Goal: Task Accomplishment & Management: Manage account settings

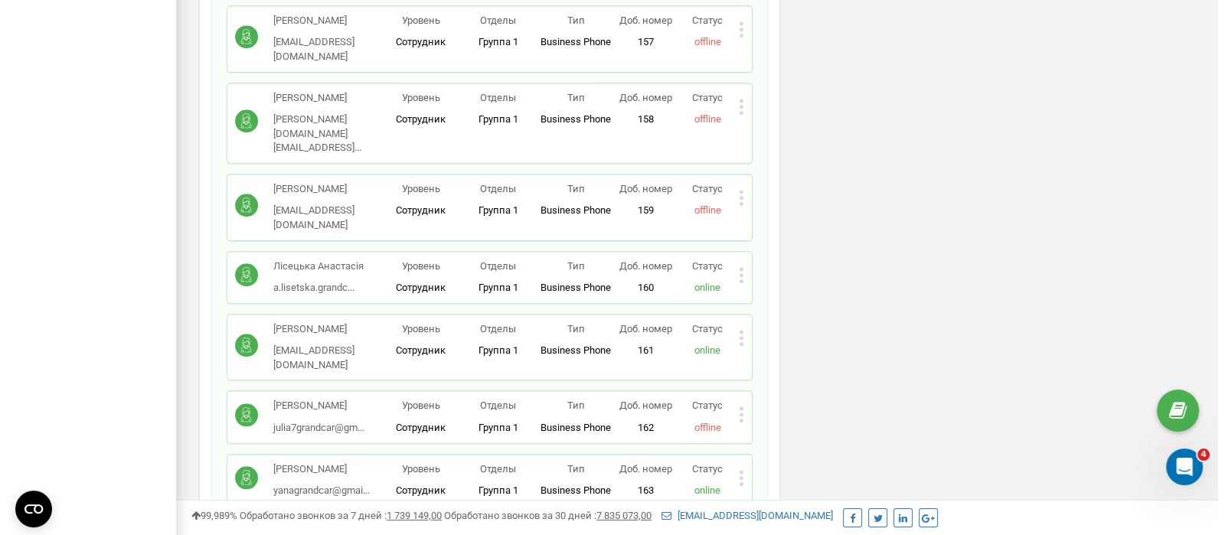
scroll to position [1531, 0]
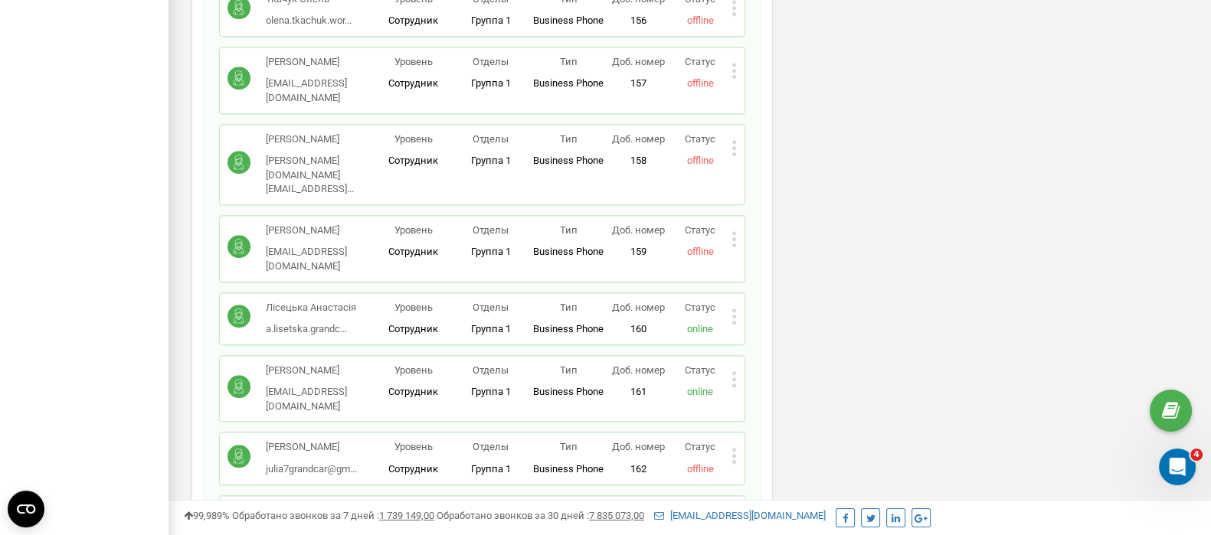
click at [736, 63] on icon at bounding box center [733, 71] width 5 height 16
click at [789, 114] on span "Удалить сотрудника" at bounding box center [803, 119] width 103 height 10
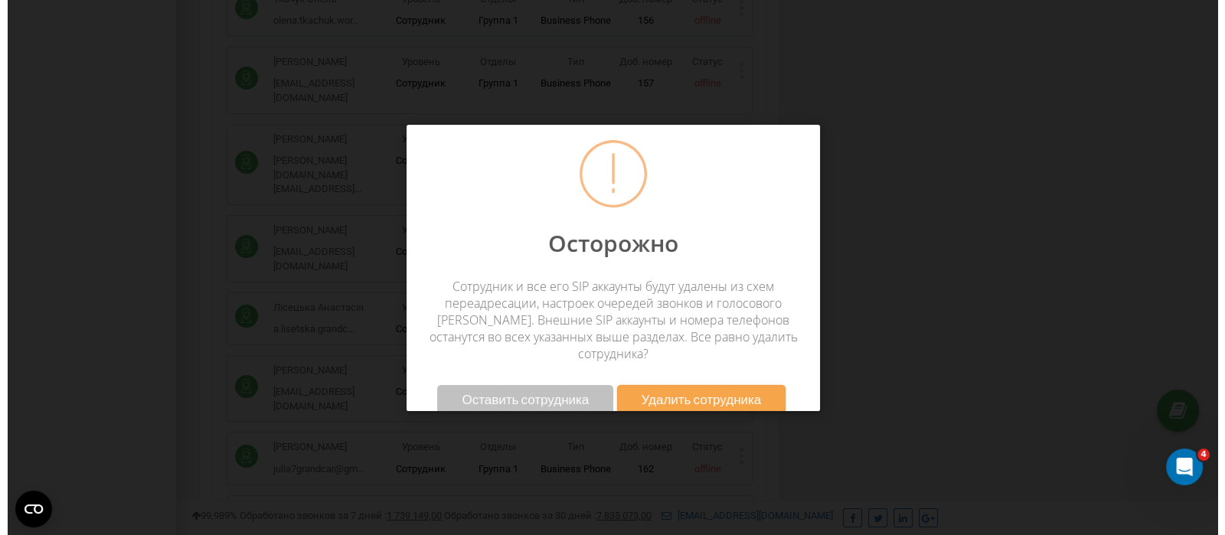
scroll to position [919, 1057]
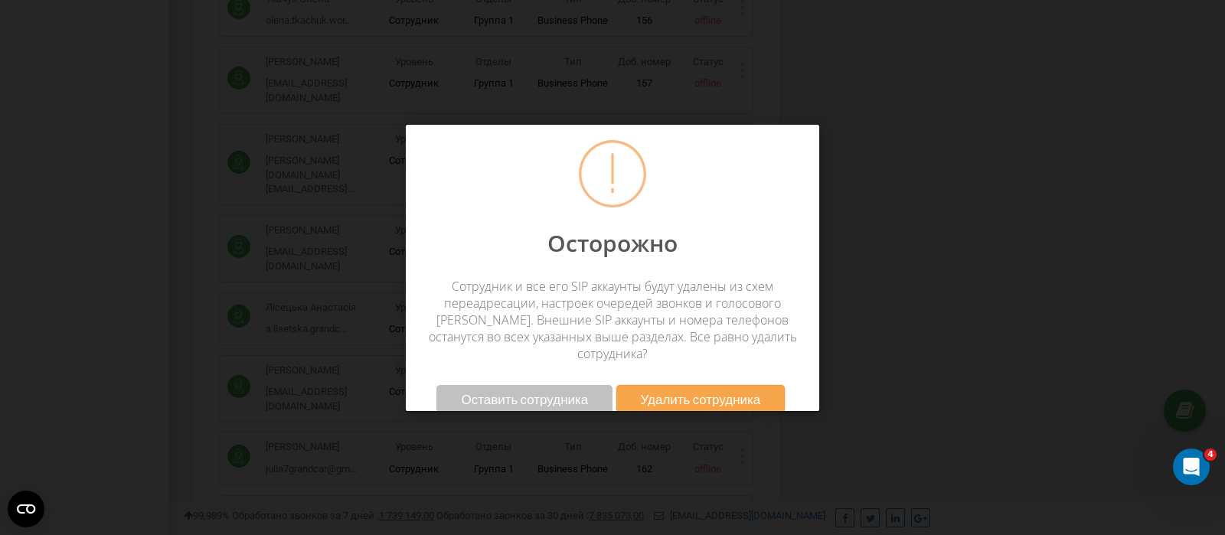
click at [669, 391] on span "Удалить сотрудника" at bounding box center [701, 399] width 120 height 16
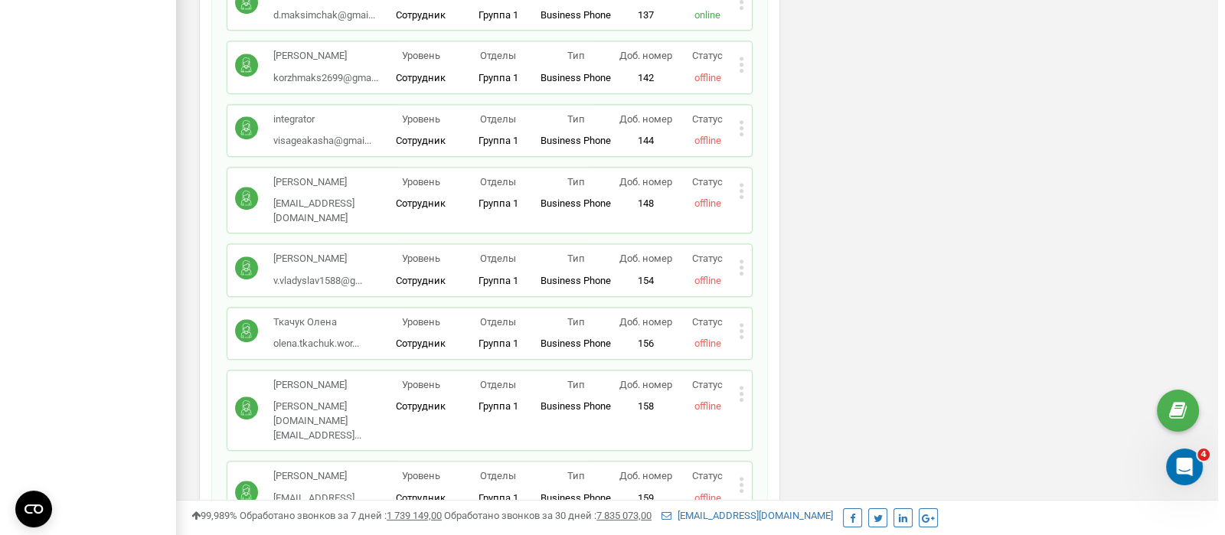
scroll to position [1244, 0]
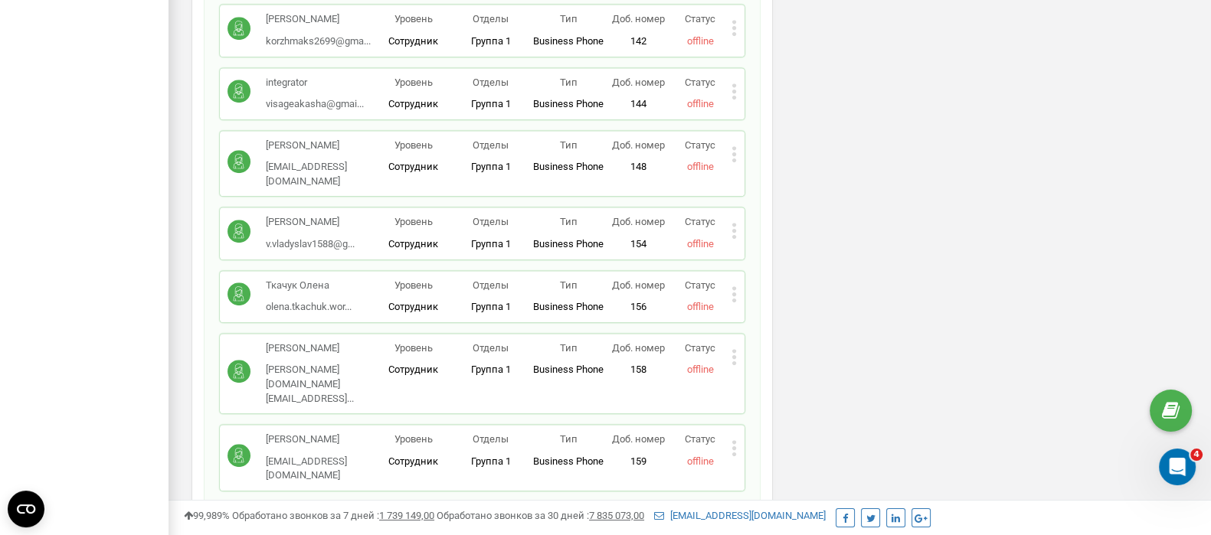
click at [735, 446] on icon at bounding box center [734, 448] width 4 height 4
click at [788, 492] on span "Удалить сотрудника" at bounding box center [803, 497] width 103 height 10
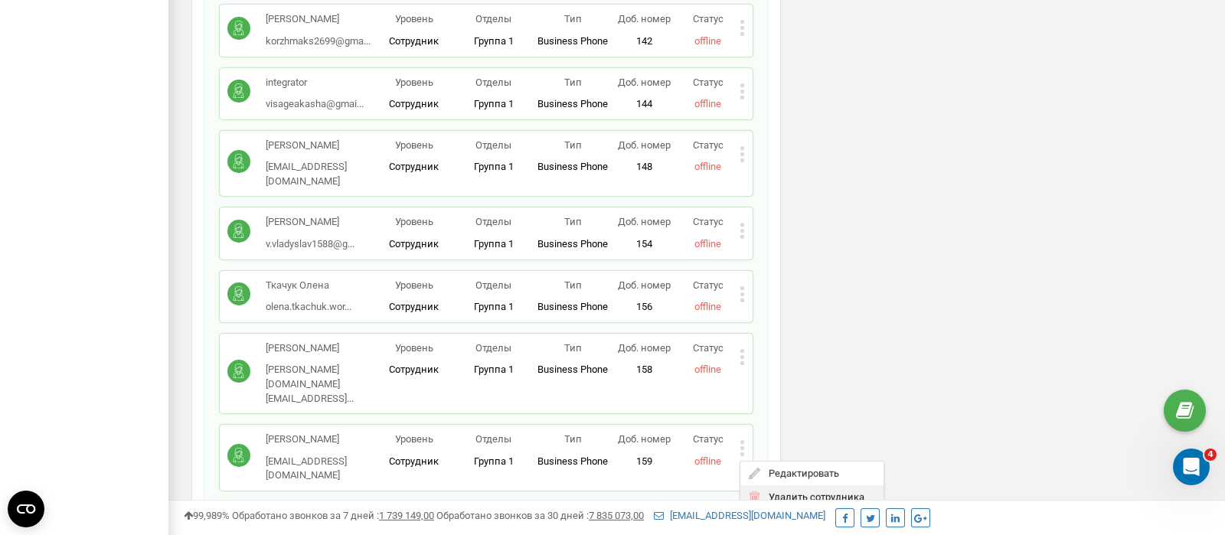
scroll to position [919, 1057]
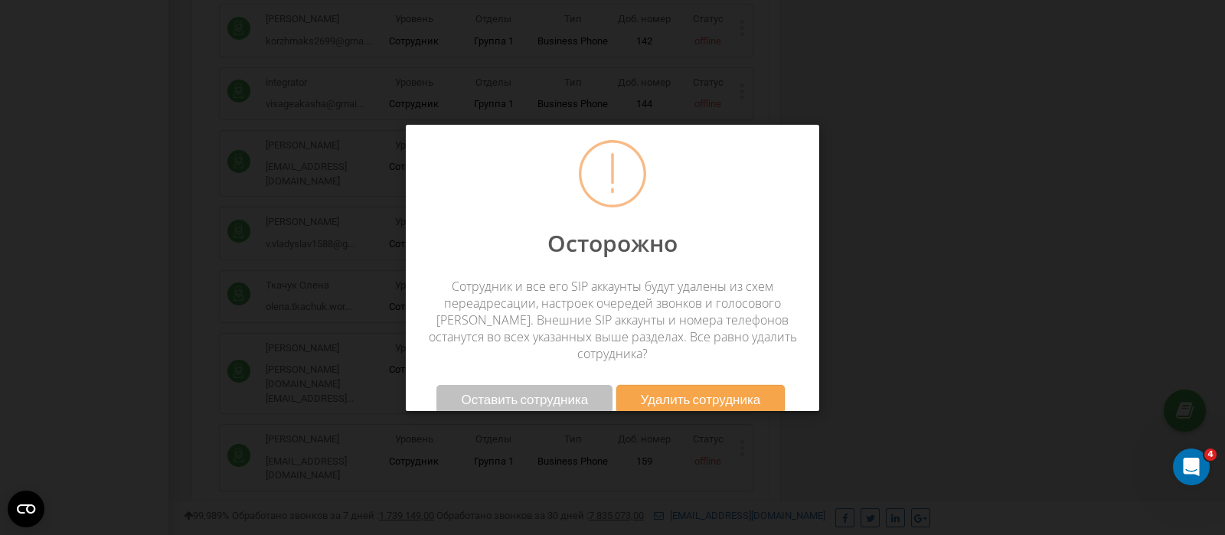
click at [700, 391] on span "Удалить сотрудника" at bounding box center [701, 399] width 120 height 16
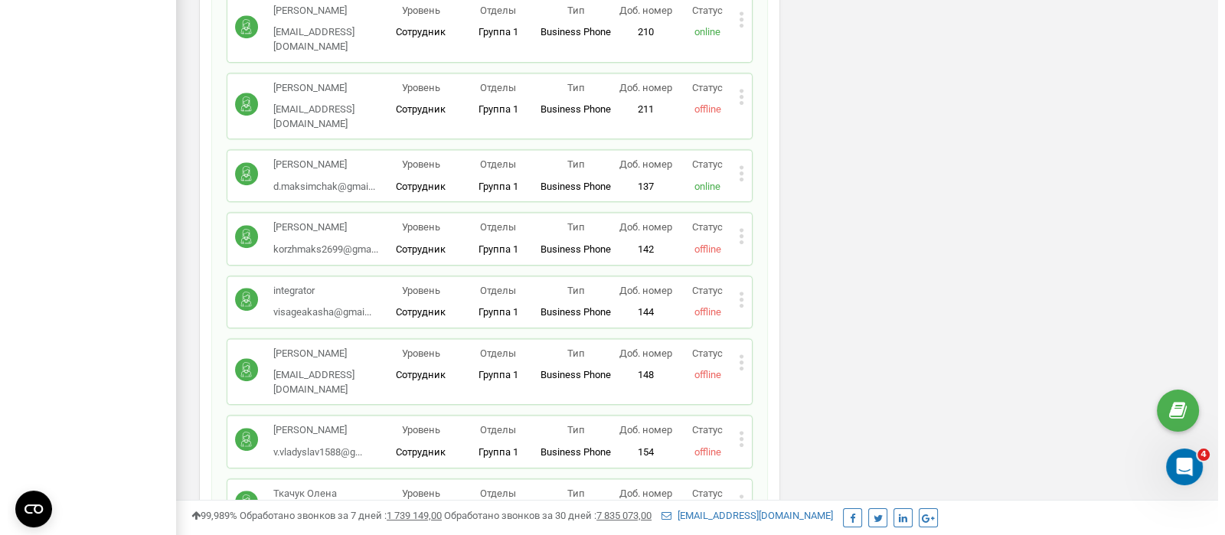
scroll to position [1053, 0]
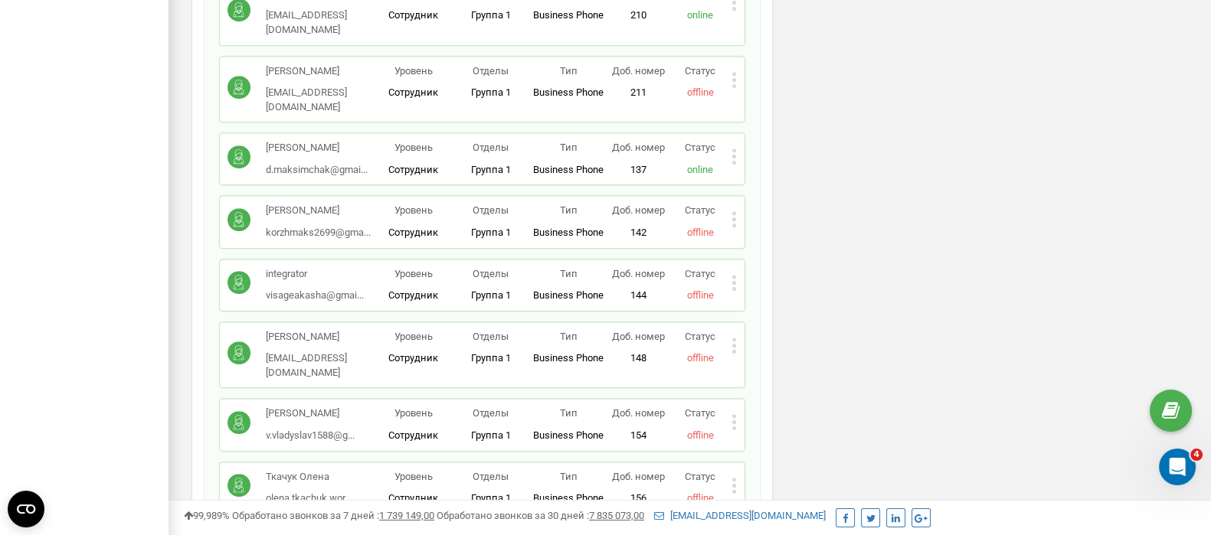
click at [732, 344] on icon at bounding box center [734, 346] width 4 height 4
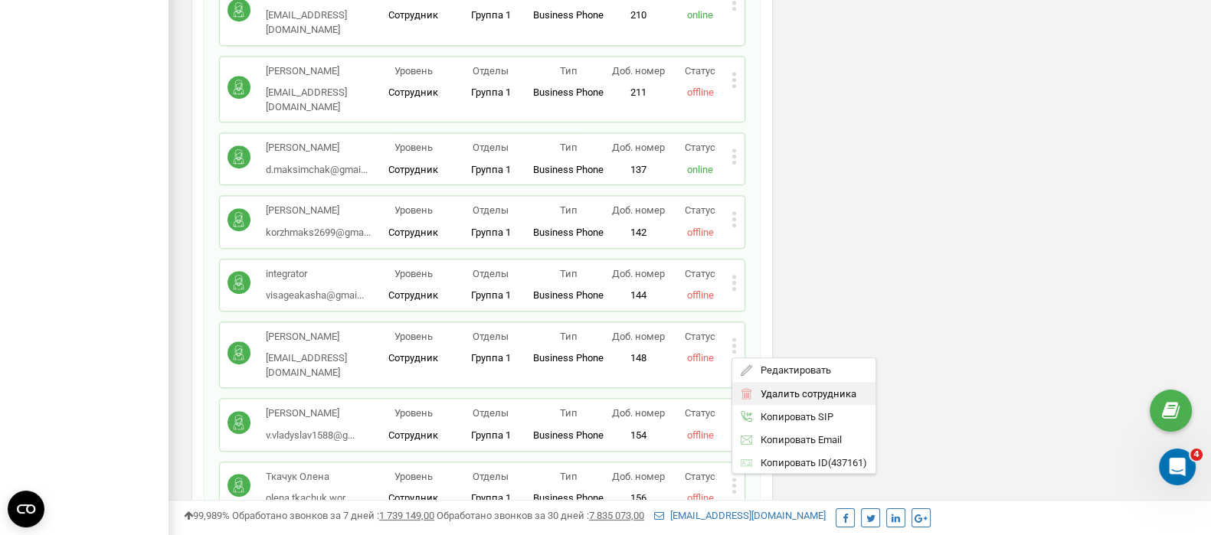
click at [791, 382] on div "Удалить сотрудника" at bounding box center [803, 394] width 143 height 24
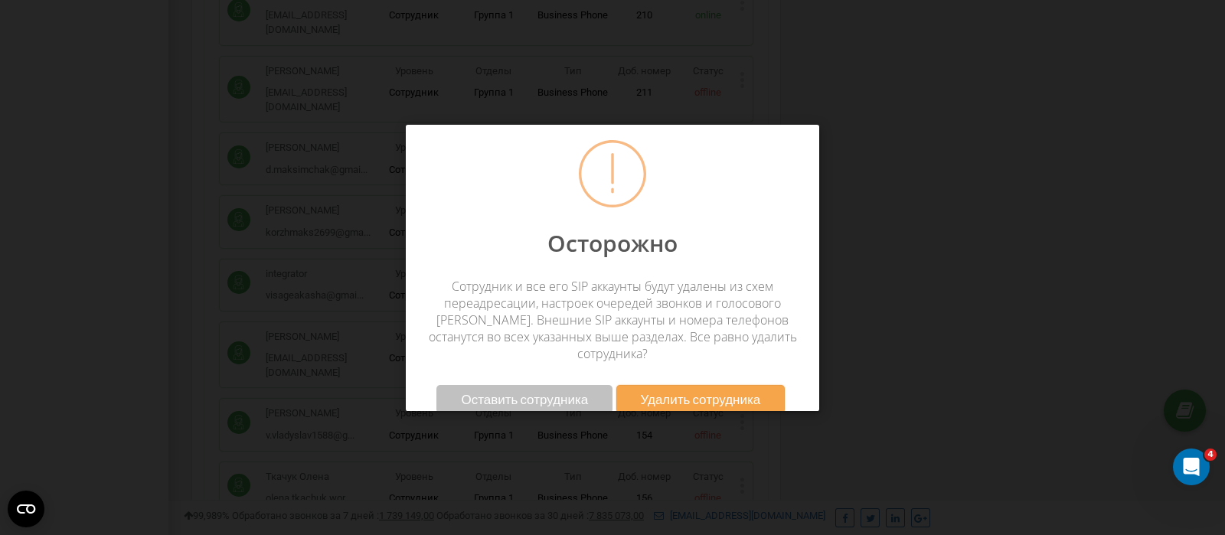
click at [731, 391] on span "Удалить сотрудника" at bounding box center [701, 399] width 120 height 16
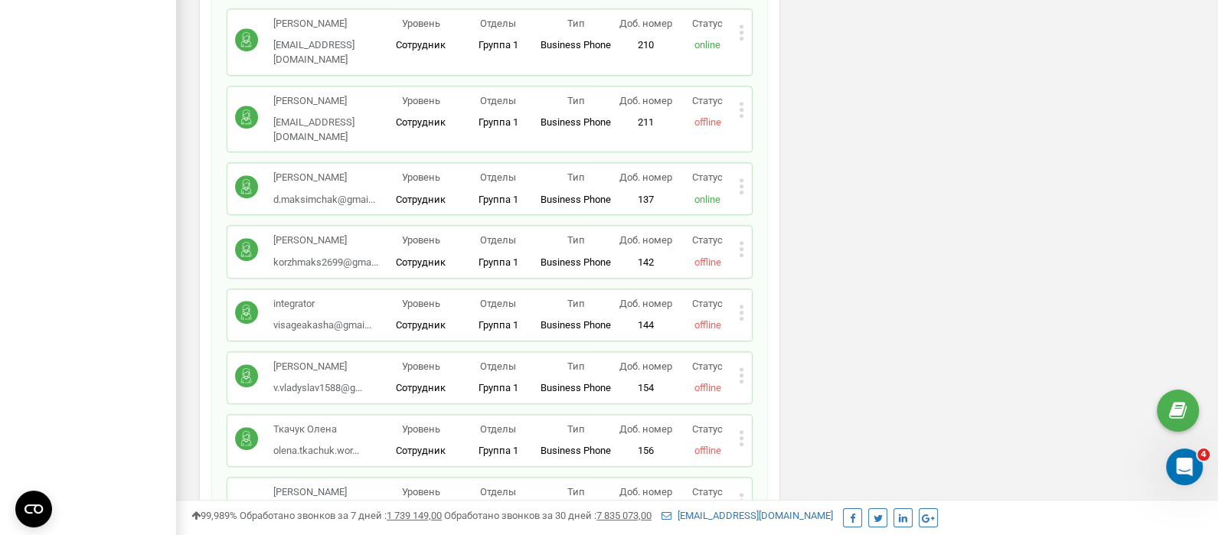
scroll to position [1053, 0]
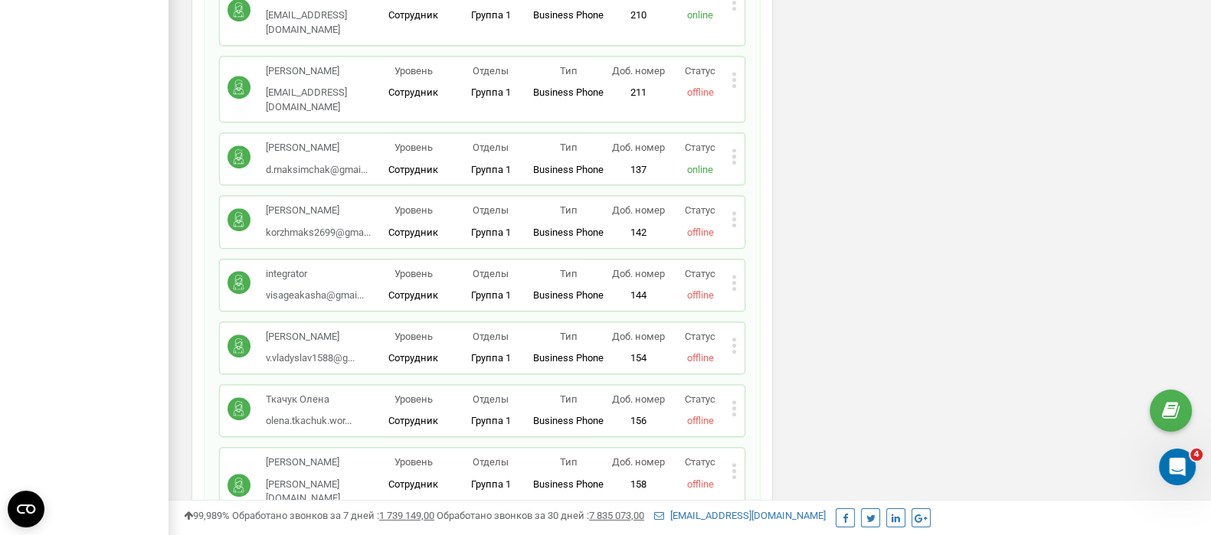
click at [734, 344] on icon at bounding box center [734, 346] width 4 height 4
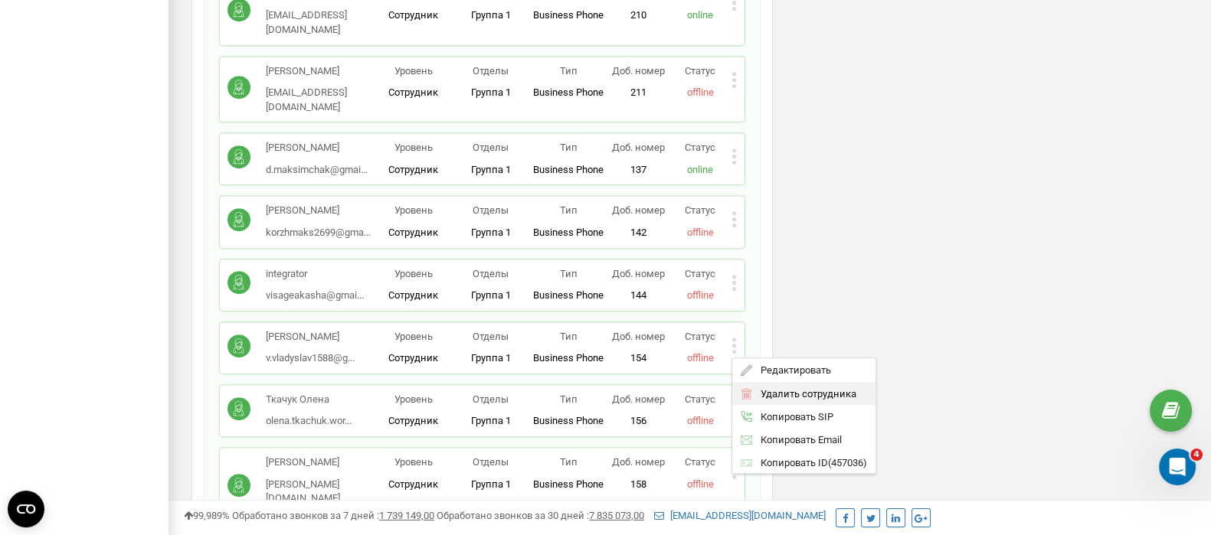
click at [786, 389] on span "Удалить сотрудника" at bounding box center [803, 394] width 103 height 10
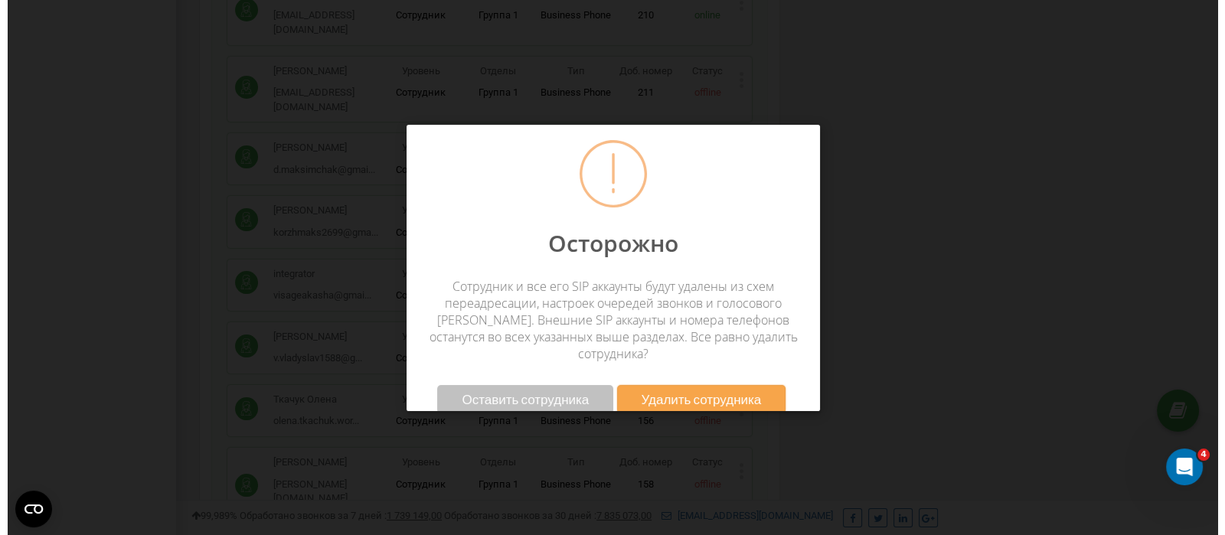
scroll to position [919, 1057]
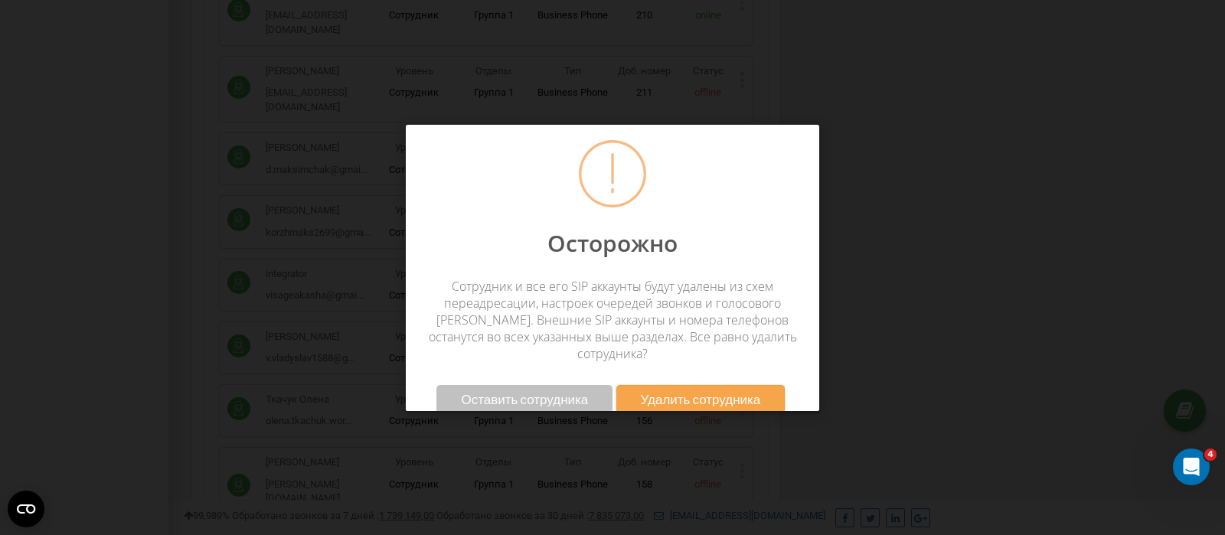
click at [708, 391] on span "Удалить сотрудника" at bounding box center [701, 399] width 120 height 16
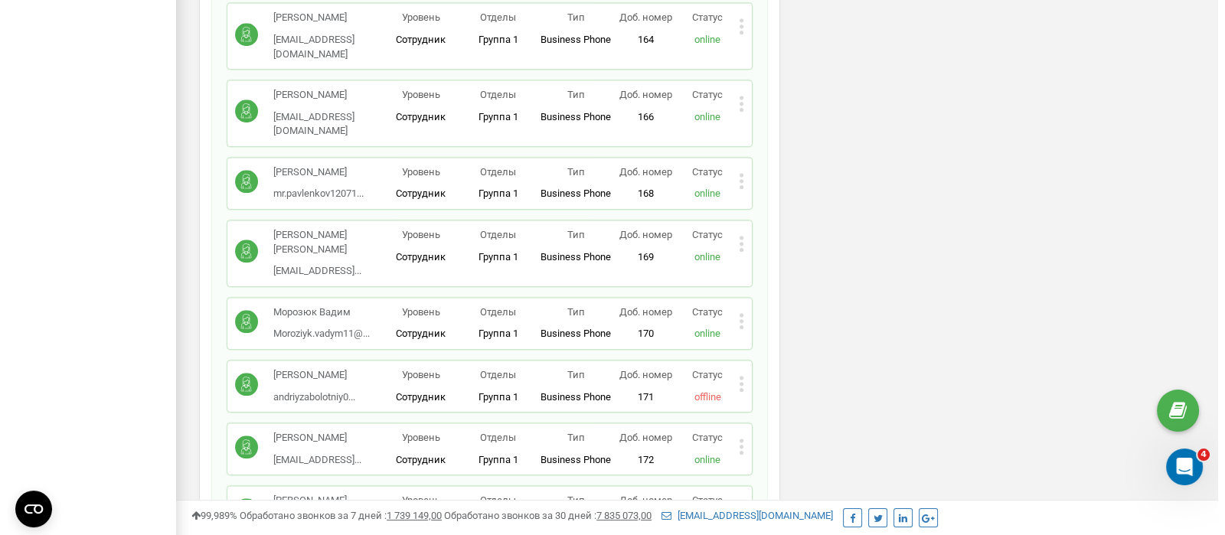
scroll to position [1819, 0]
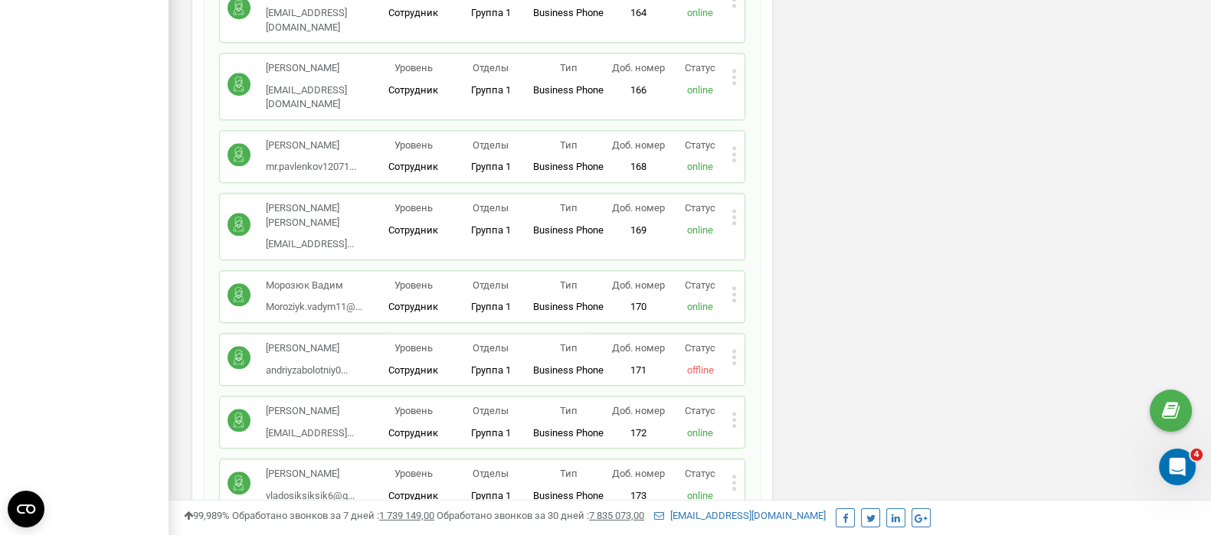
click at [735, 349] on icon at bounding box center [733, 357] width 5 height 16
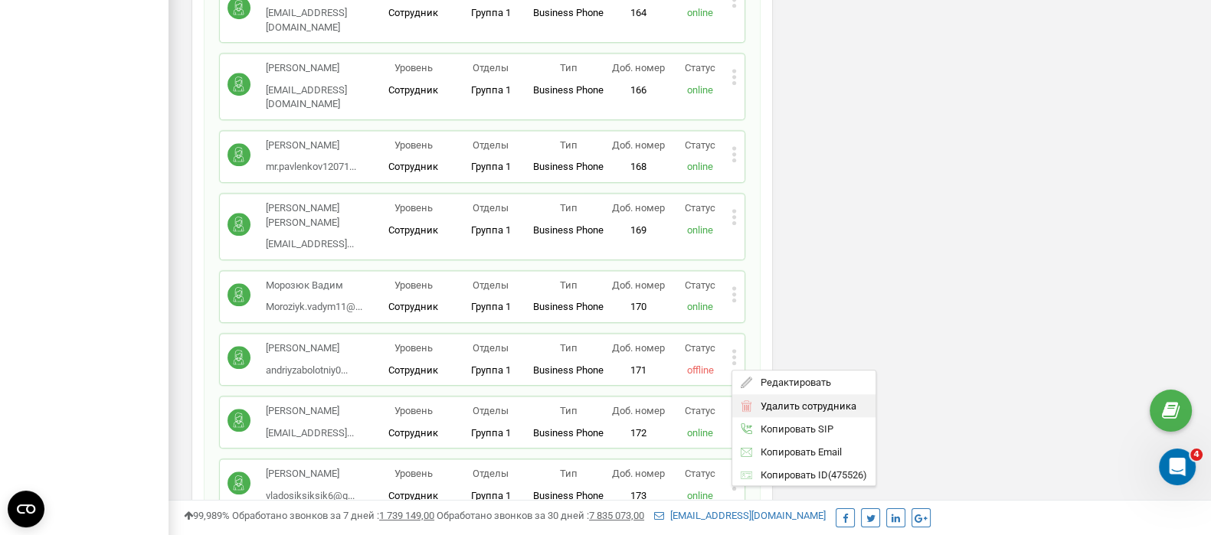
click at [803, 400] on span "Удалить сотрудника" at bounding box center [803, 405] width 103 height 10
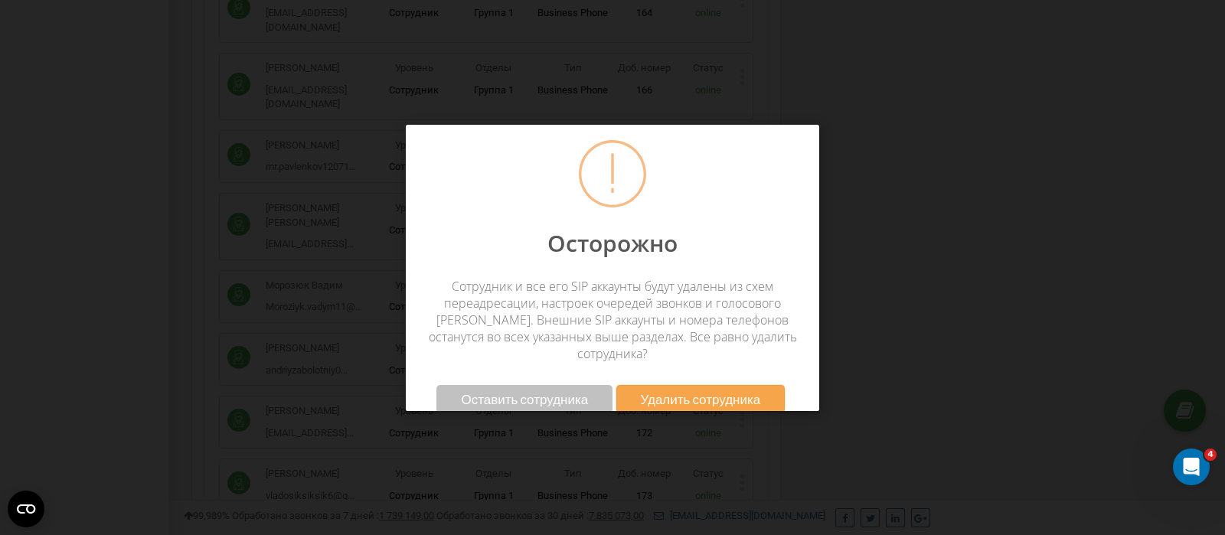
scroll to position [919, 1057]
click at [677, 391] on span "Удалить сотрудника" at bounding box center [701, 399] width 120 height 16
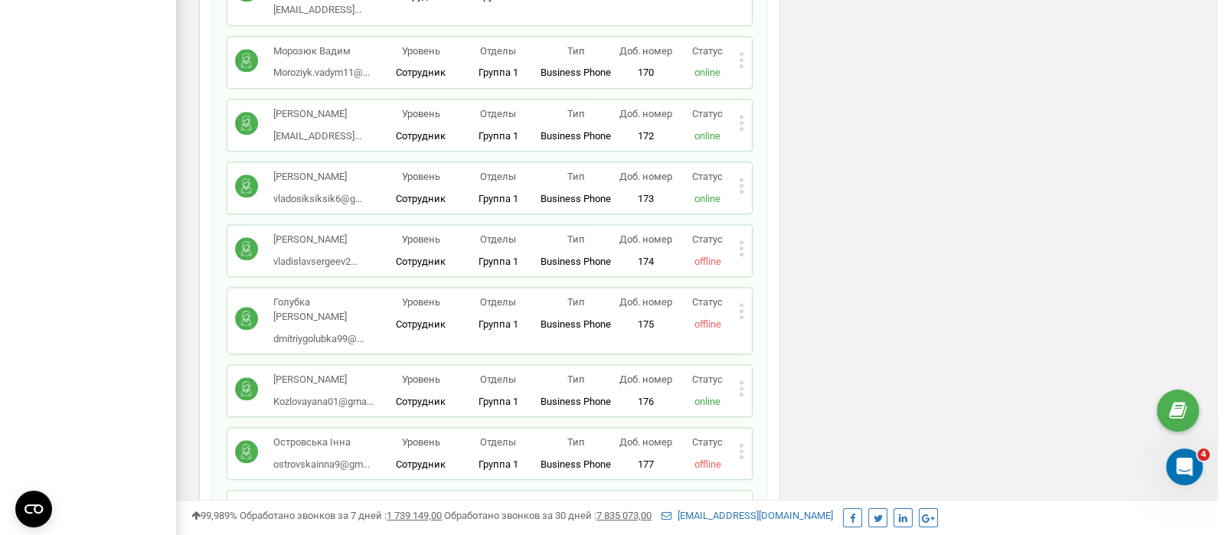
scroll to position [2010, 0]
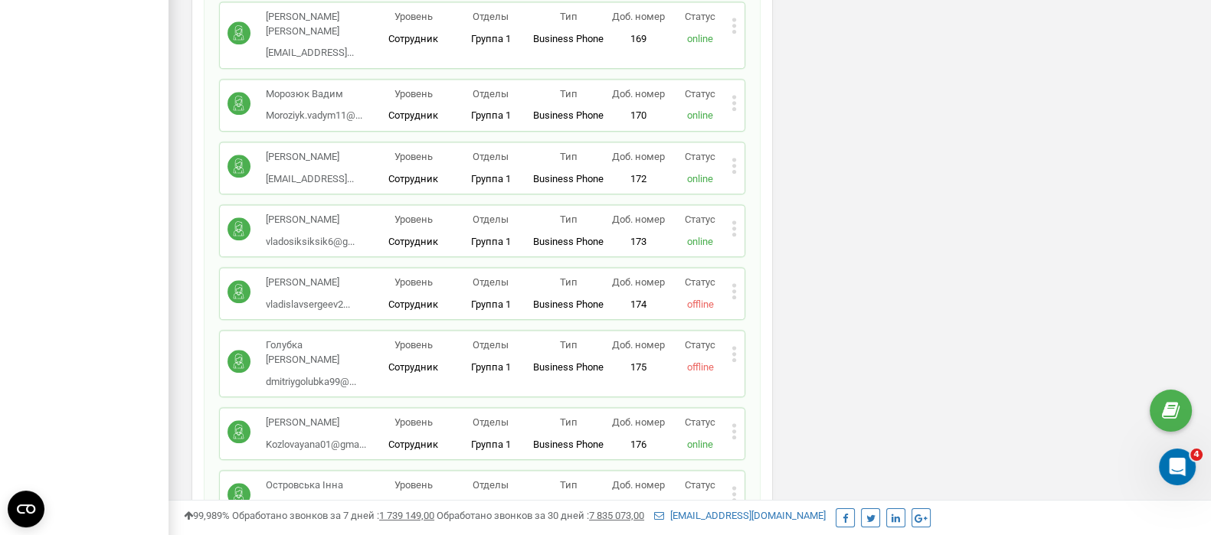
click at [732, 346] on icon at bounding box center [733, 354] width 5 height 16
click at [792, 398] on span "Удалить сотрудника" at bounding box center [803, 403] width 103 height 10
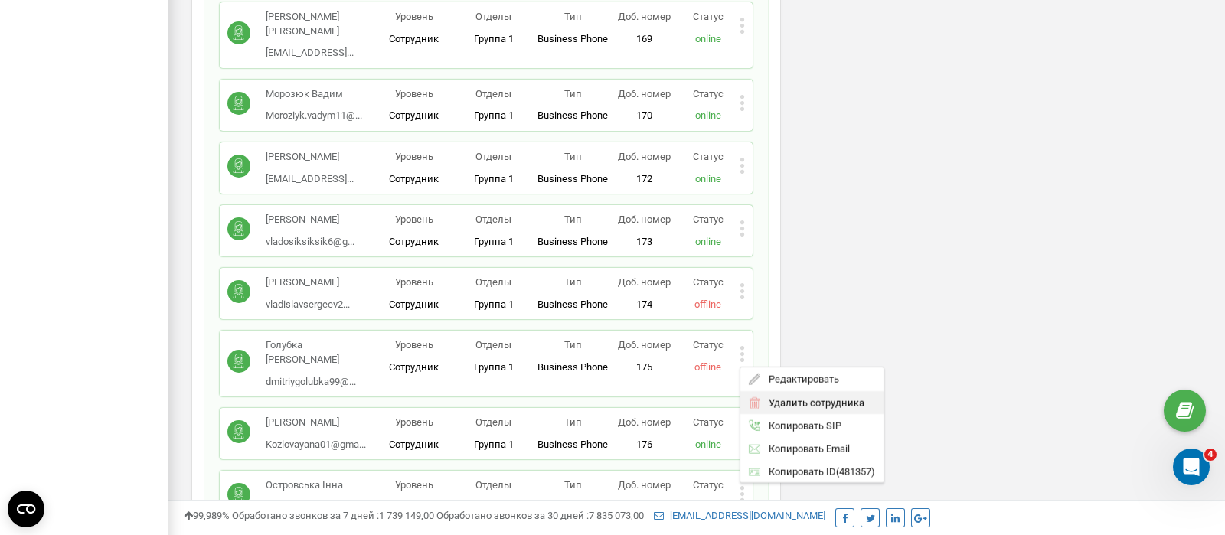
scroll to position [919, 1057]
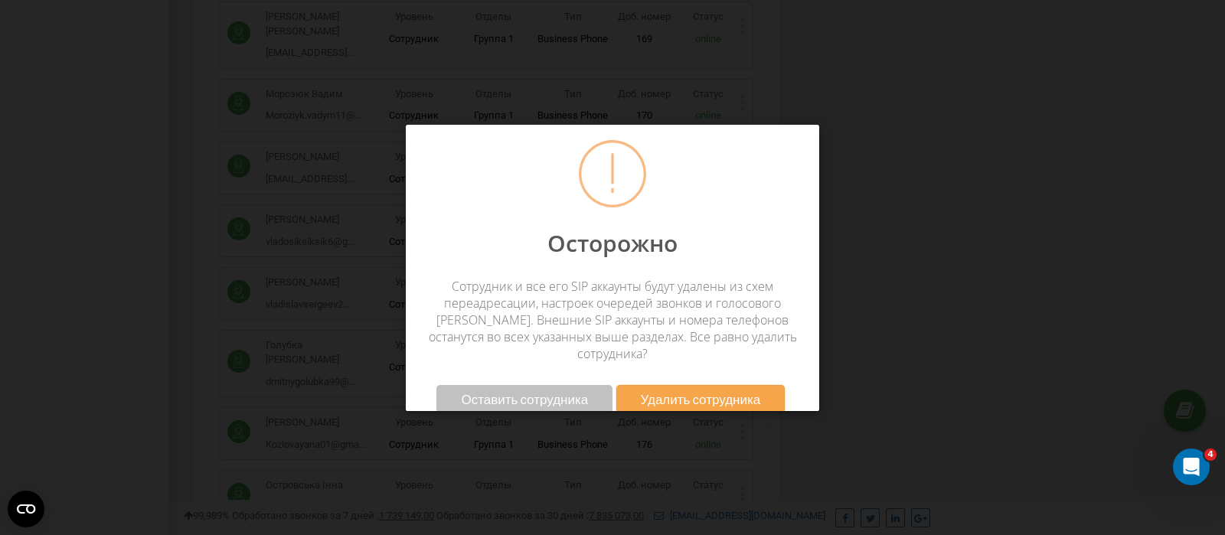
click at [697, 391] on span "Удалить сотрудника" at bounding box center [701, 399] width 120 height 16
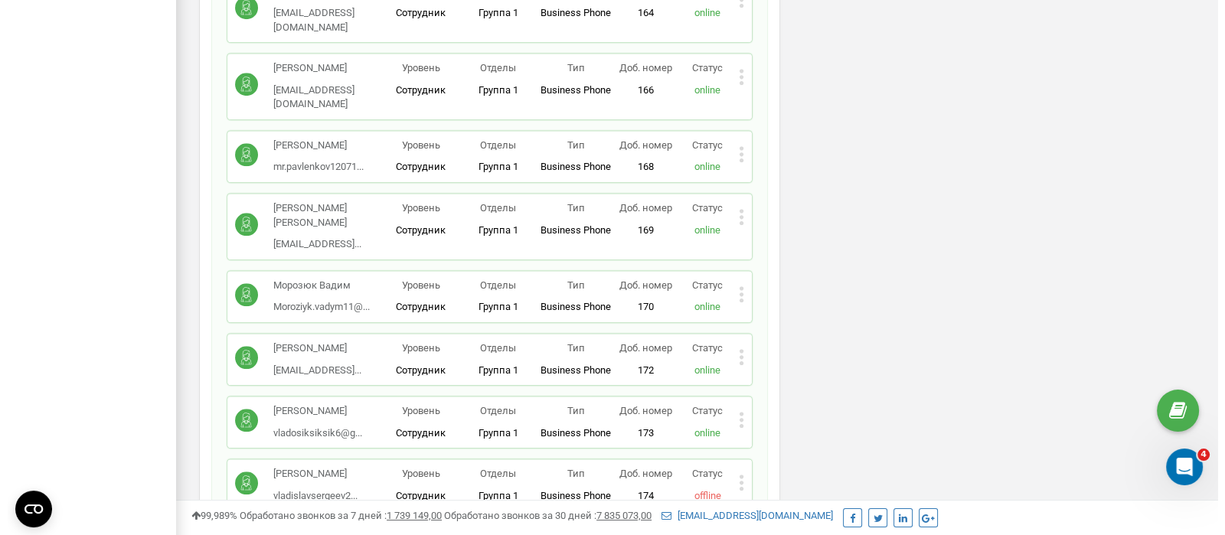
scroll to position [1914, 0]
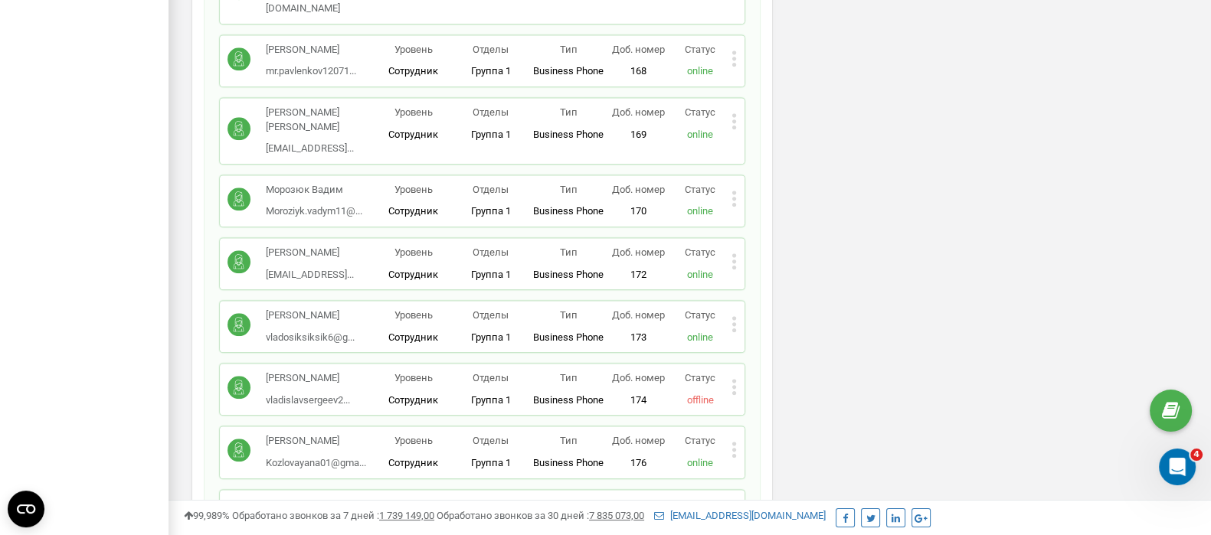
click at [735, 385] on icon at bounding box center [734, 387] width 4 height 4
click at [791, 430] on span "Удалить сотрудника" at bounding box center [803, 435] width 103 height 10
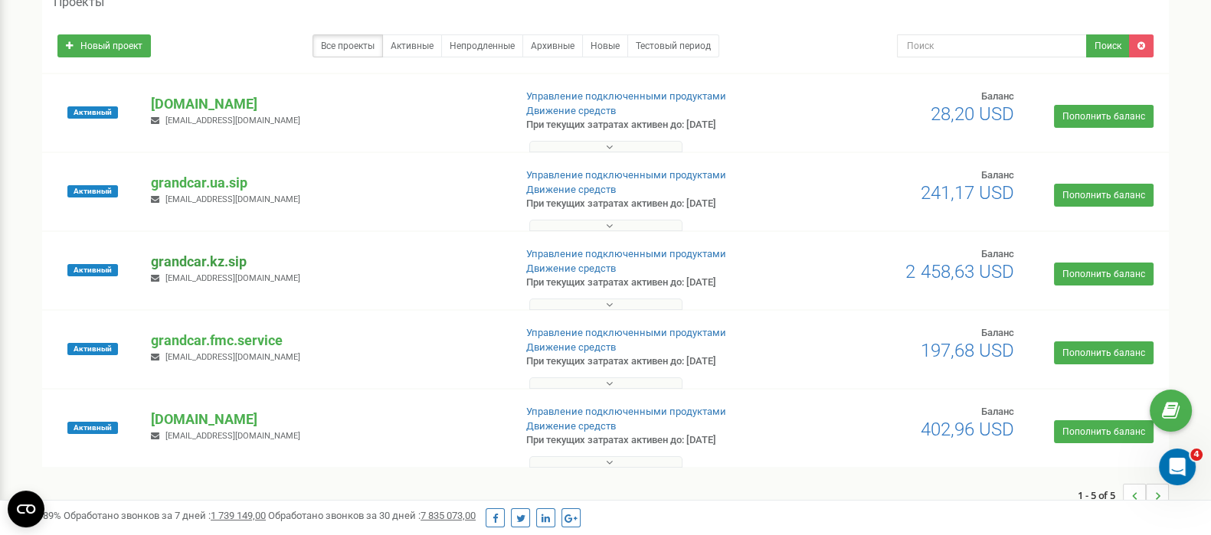
click at [188, 258] on p "grandcar.kz.sip" at bounding box center [326, 262] width 350 height 20
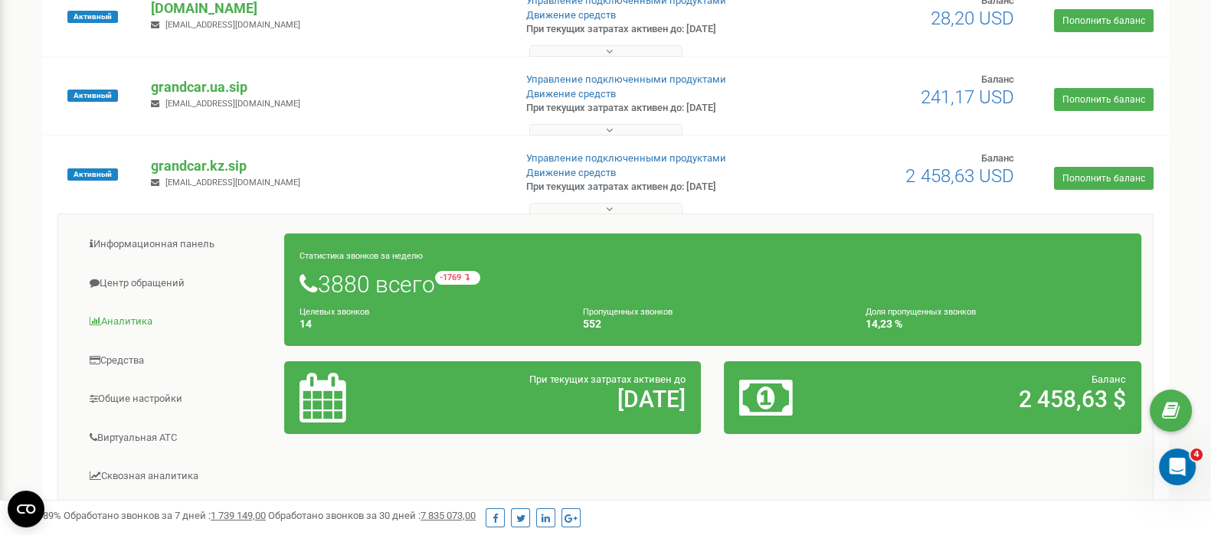
scroll to position [287, 0]
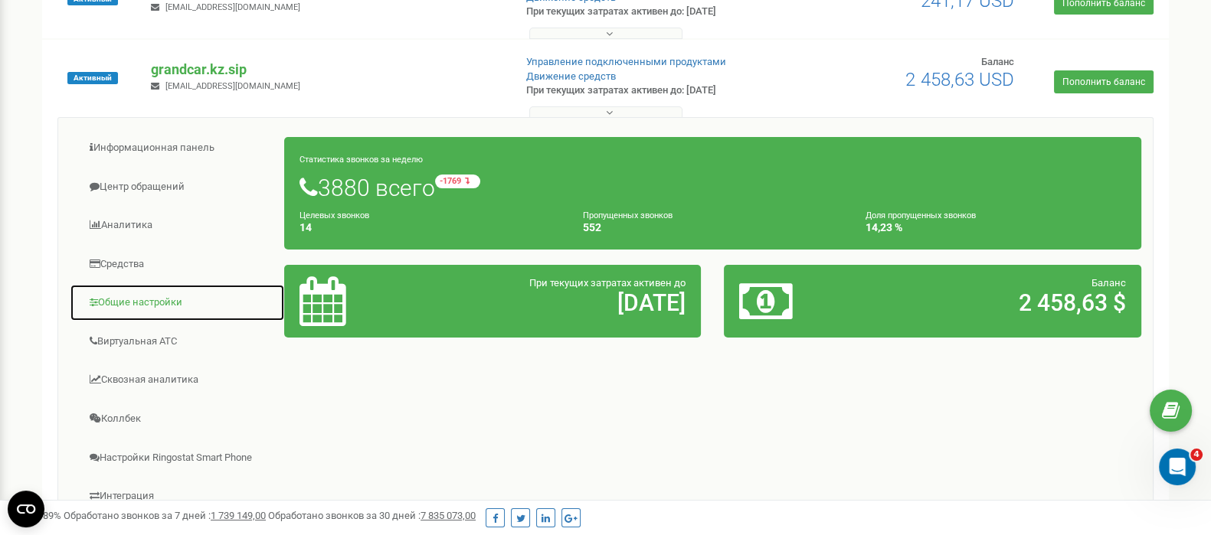
click at [137, 296] on link "Общие настройки" at bounding box center [177, 303] width 215 height 38
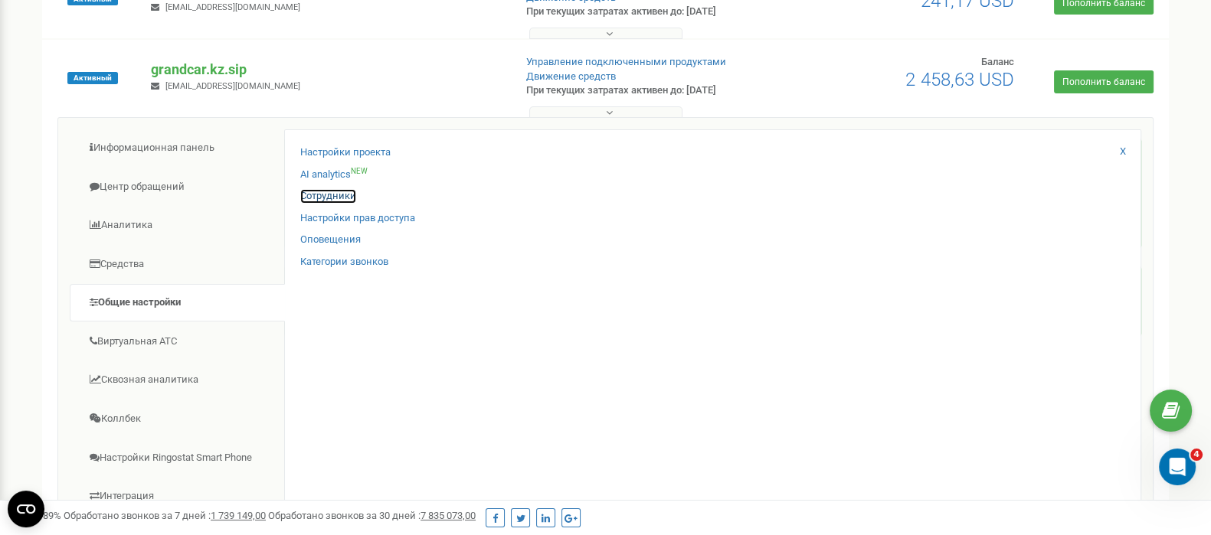
click at [326, 191] on link "Сотрудники" at bounding box center [328, 196] width 56 height 15
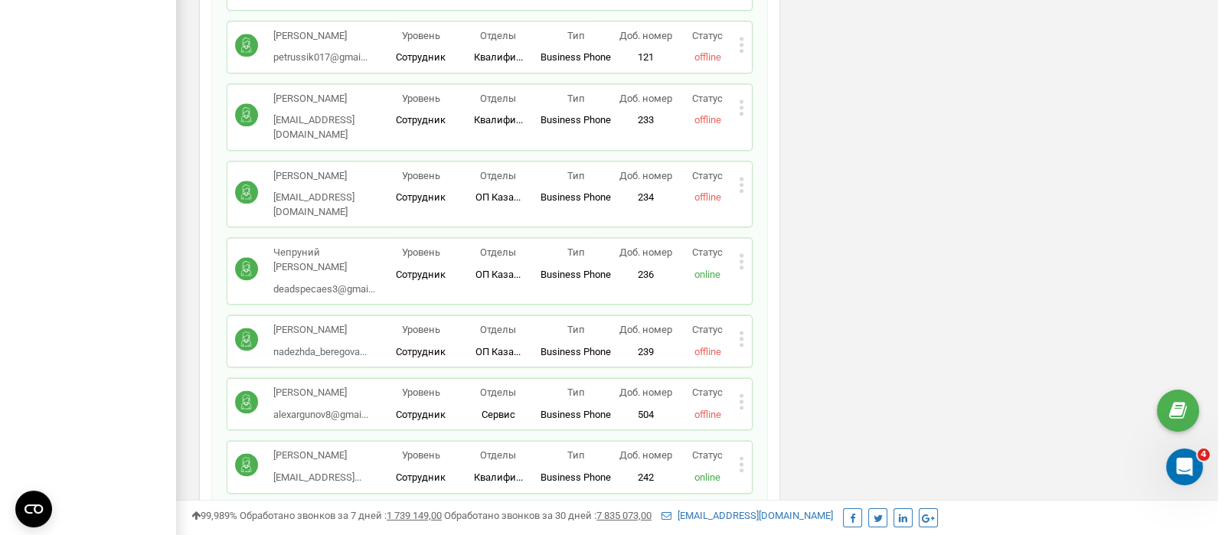
scroll to position [2488, 0]
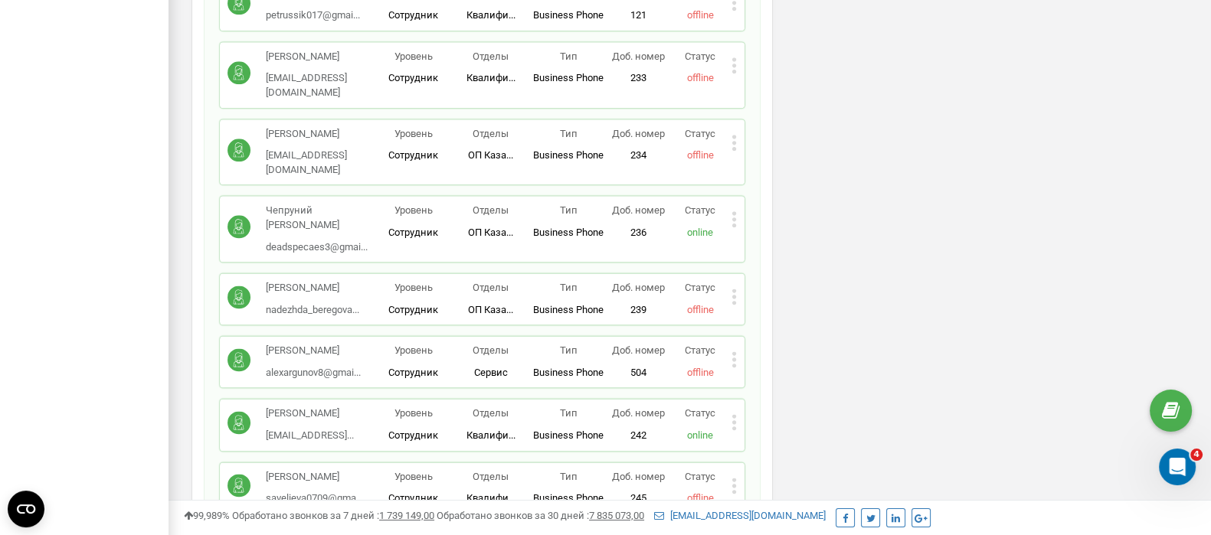
click at [734, 478] on icon at bounding box center [733, 486] width 5 height 16
click at [781, 529] on span "Удалить сотрудника" at bounding box center [803, 534] width 103 height 10
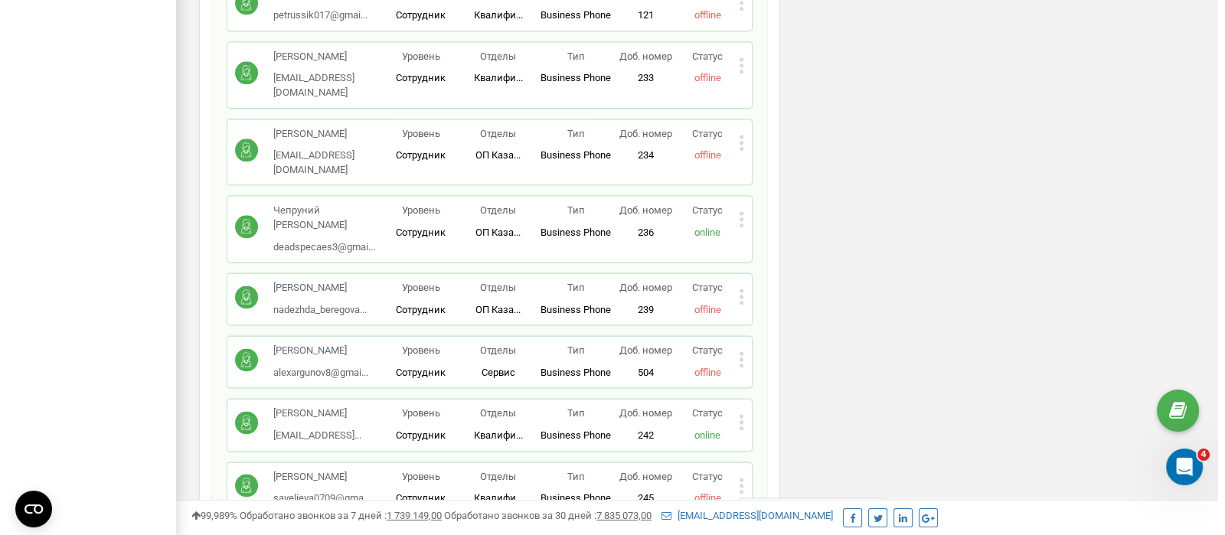
scroll to position [919, 1057]
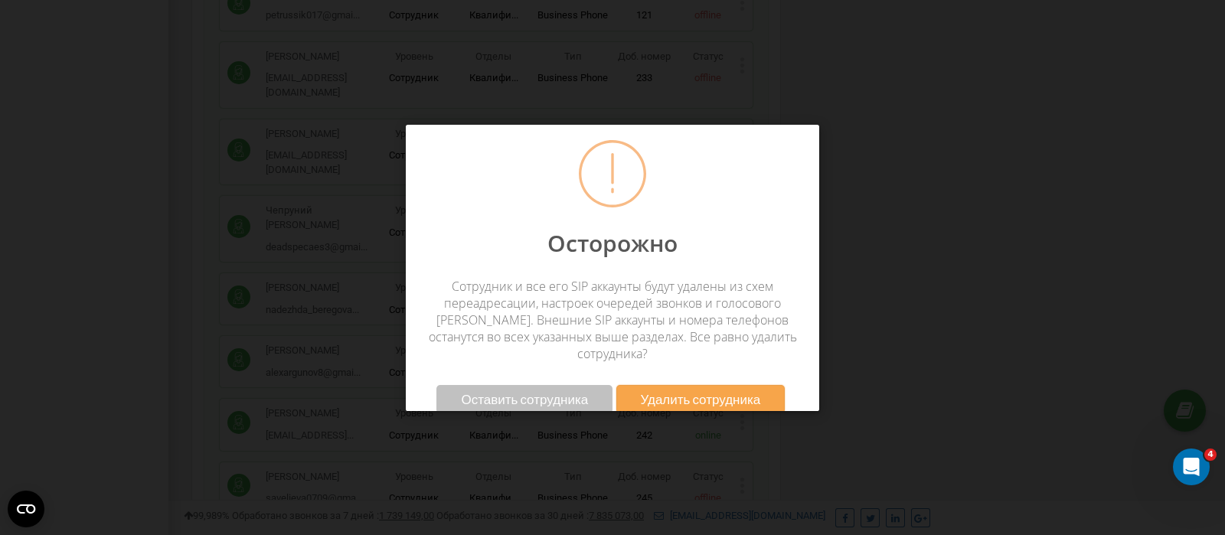
click at [716, 391] on span "Удалить сотрудника" at bounding box center [701, 399] width 120 height 16
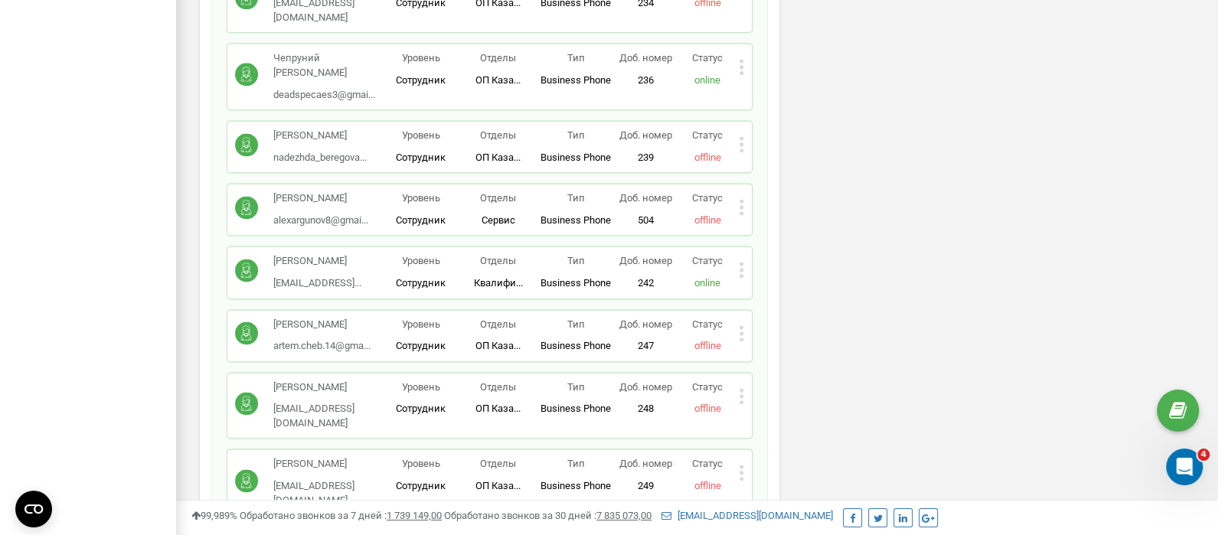
scroll to position [2670, 0]
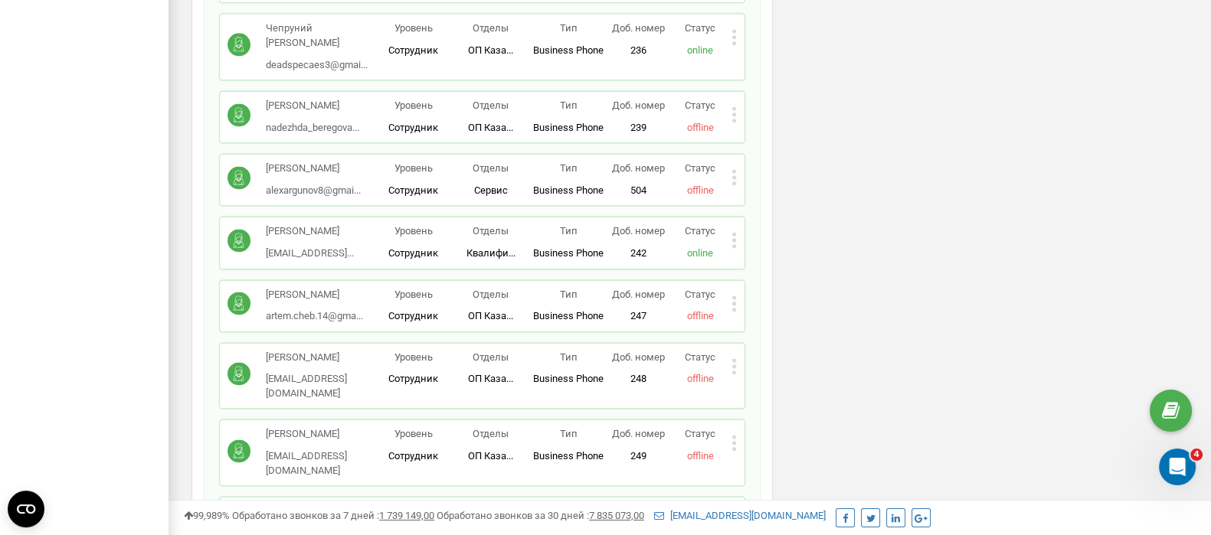
click at [734, 518] on icon at bounding box center [734, 520] width 4 height 4
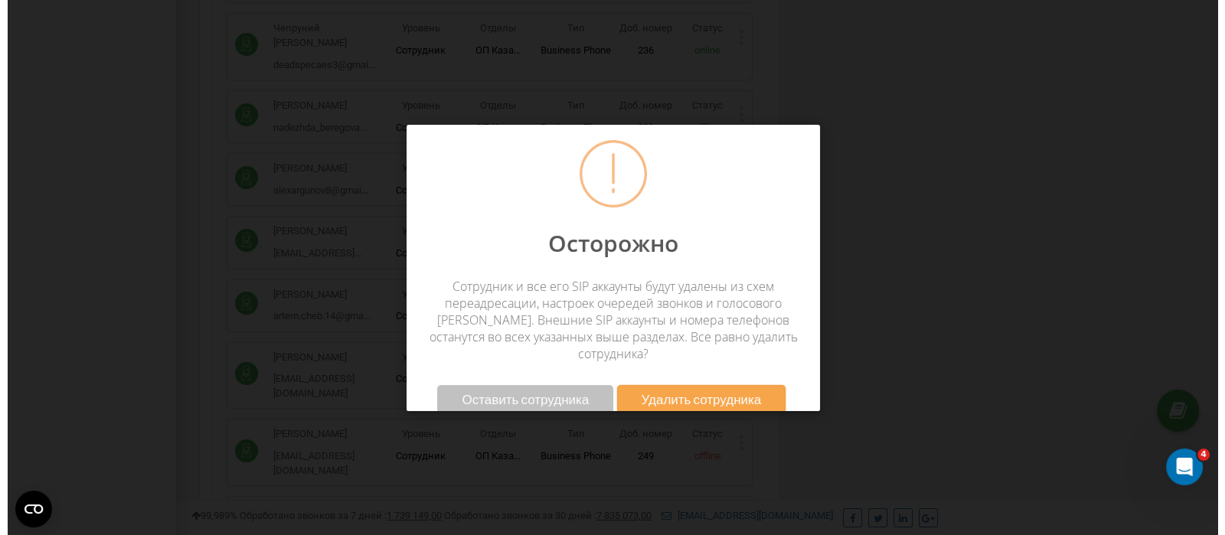
scroll to position [919, 1057]
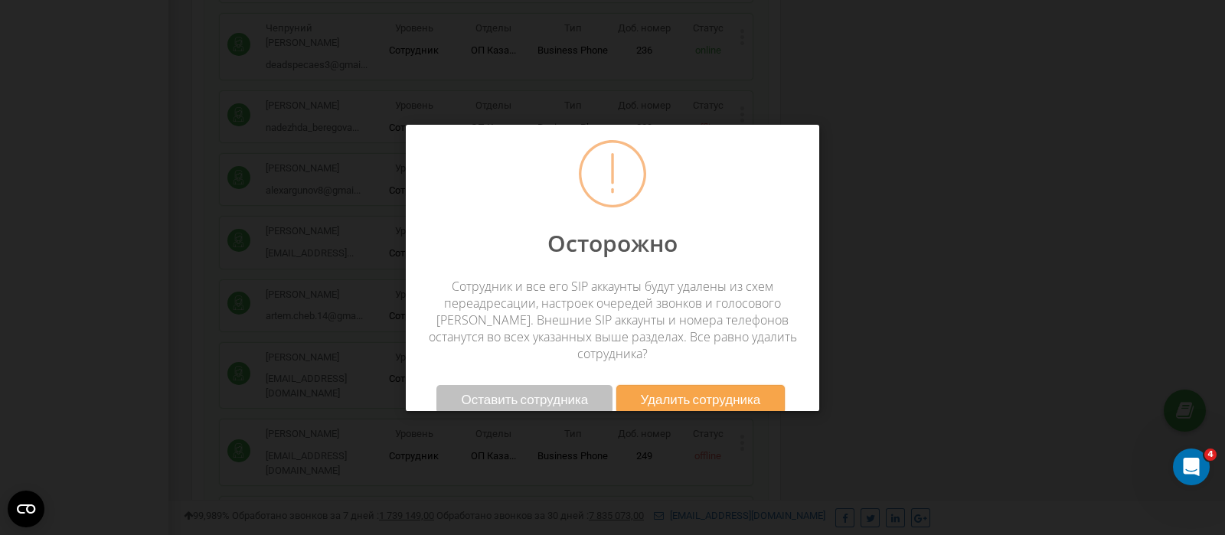
click at [702, 391] on span "Удалить сотрудника" at bounding box center [701, 399] width 120 height 16
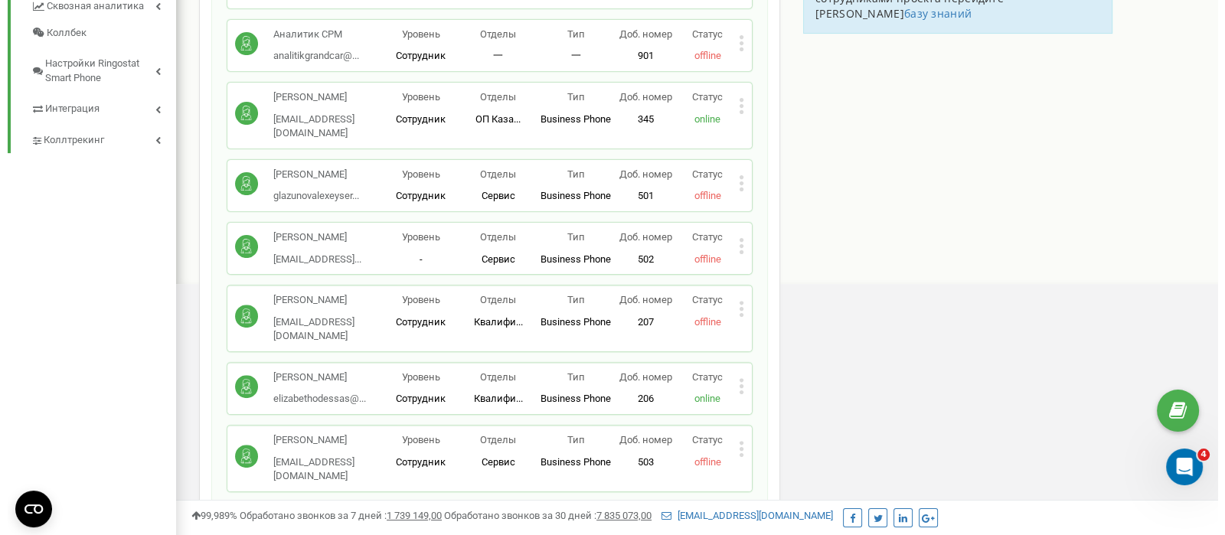
scroll to position [660, 0]
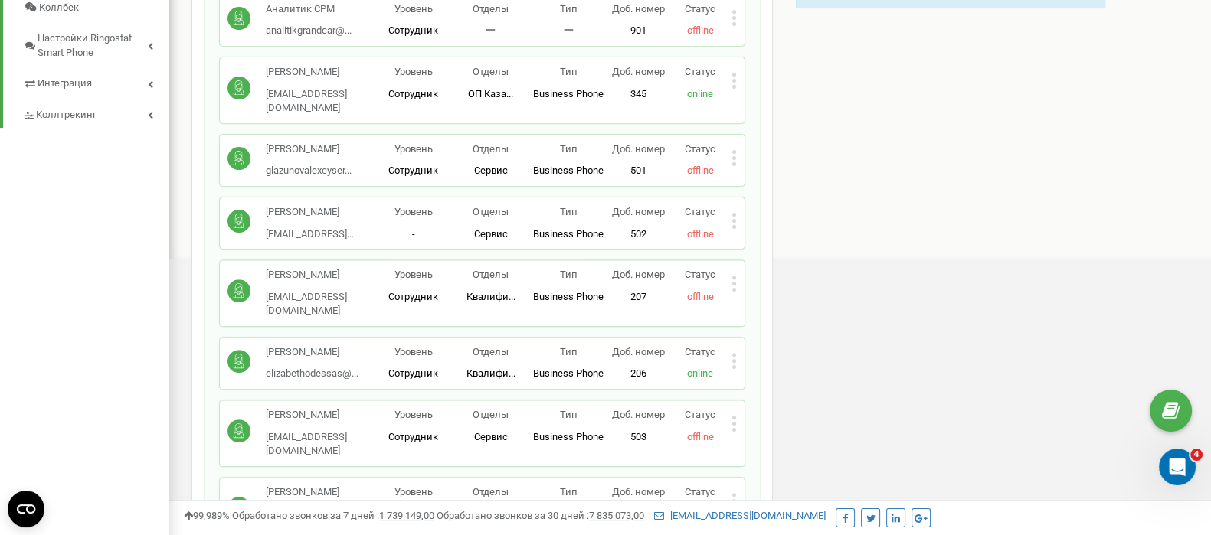
click at [733, 282] on icon at bounding box center [734, 284] width 4 height 4
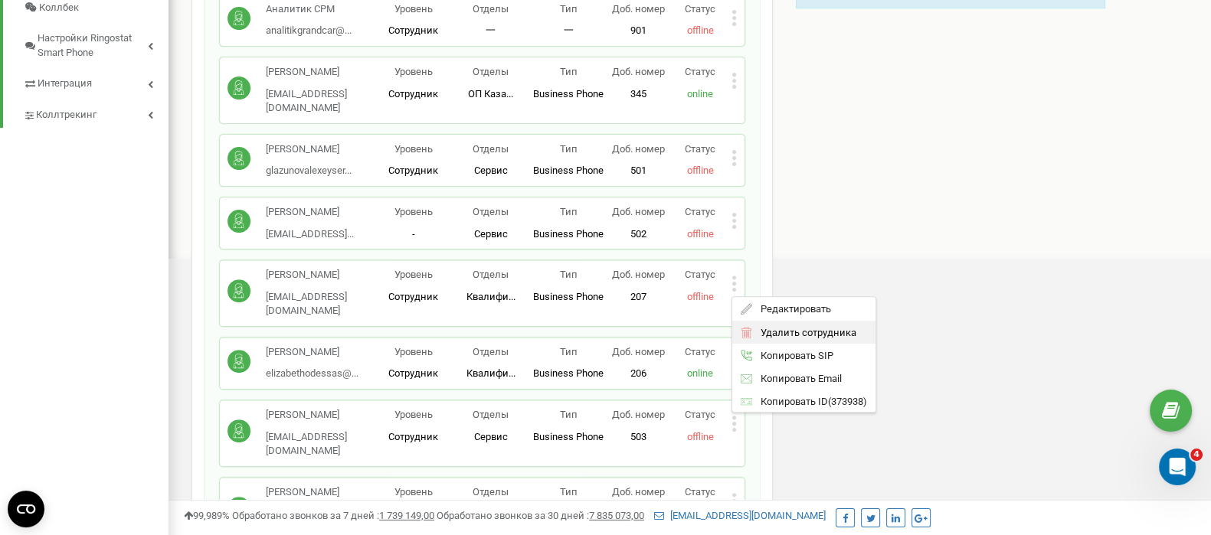
click at [792, 327] on span "Удалить сотрудника" at bounding box center [803, 332] width 103 height 10
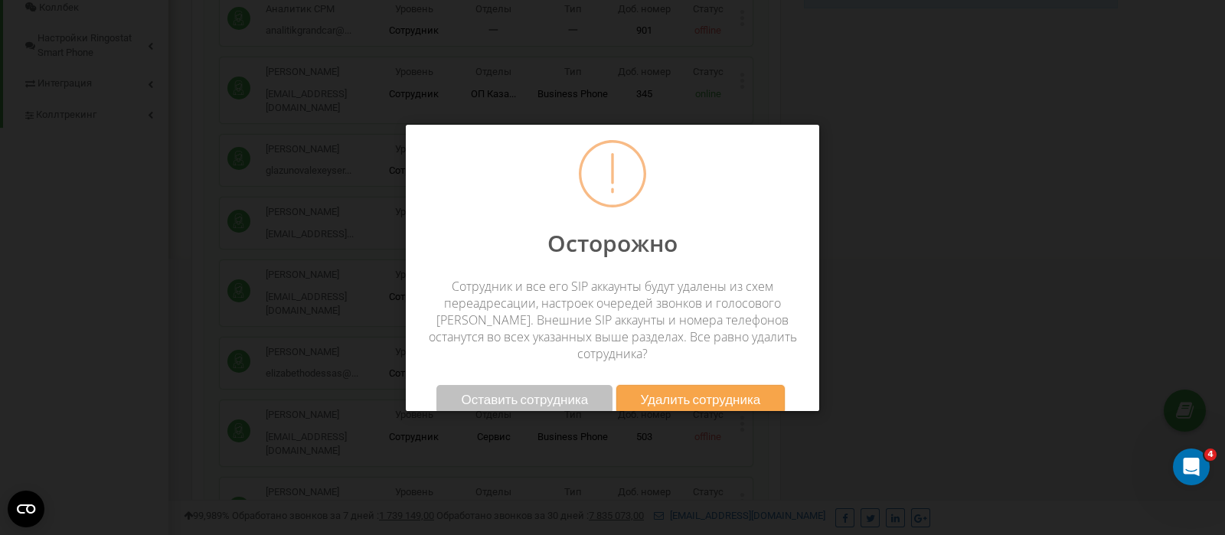
click at [704, 391] on span "Удалить сотрудника" at bounding box center [701, 399] width 120 height 16
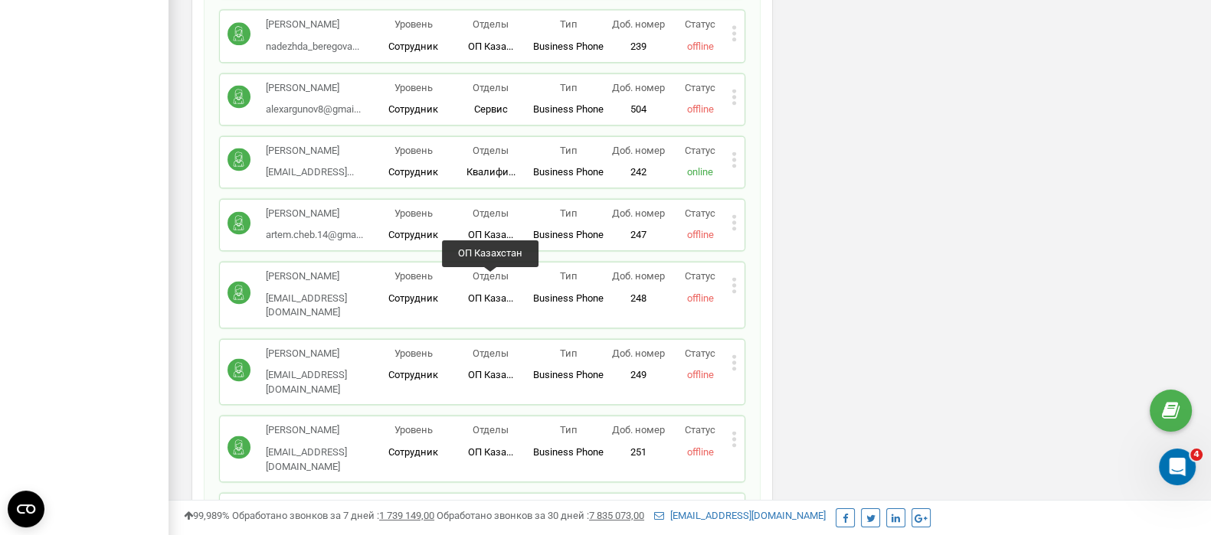
scroll to position [2836, 0]
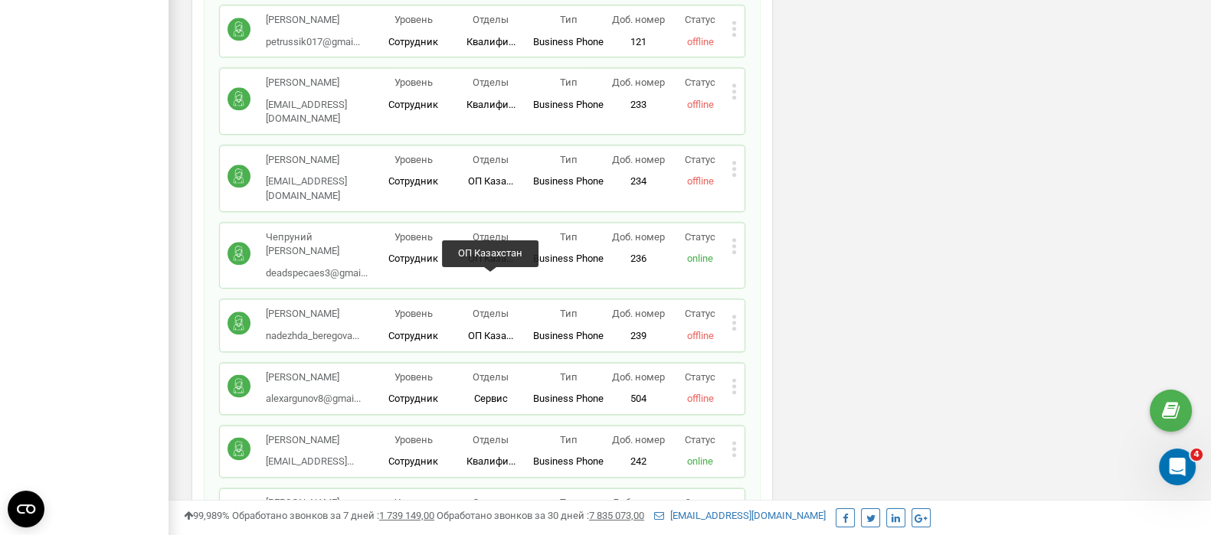
scroll to position [2358, 0]
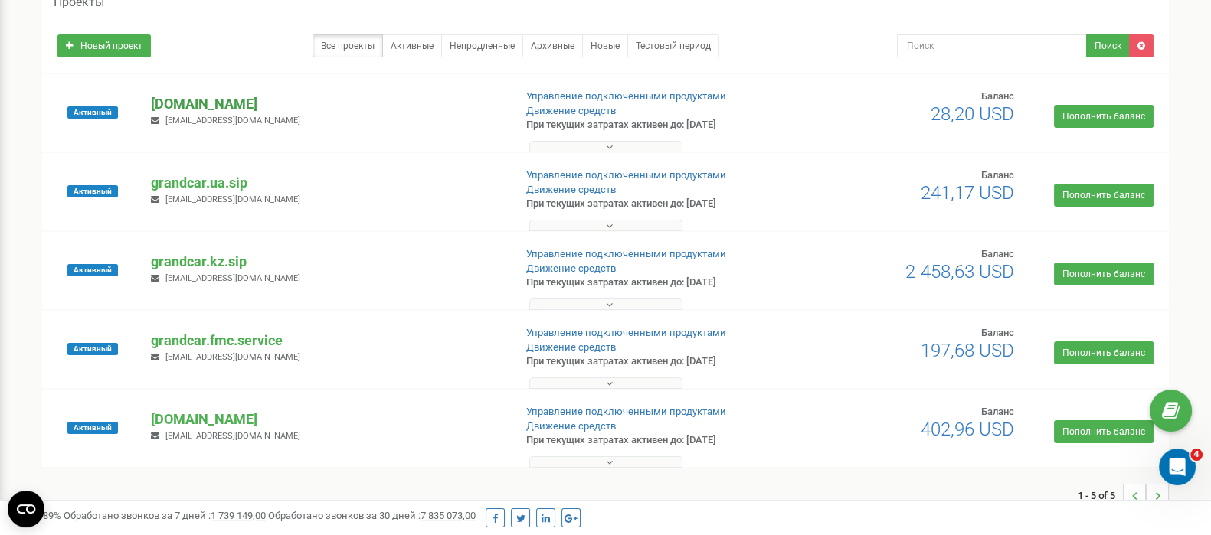
click at [222, 100] on p "[DOMAIN_NAME]" at bounding box center [326, 104] width 350 height 20
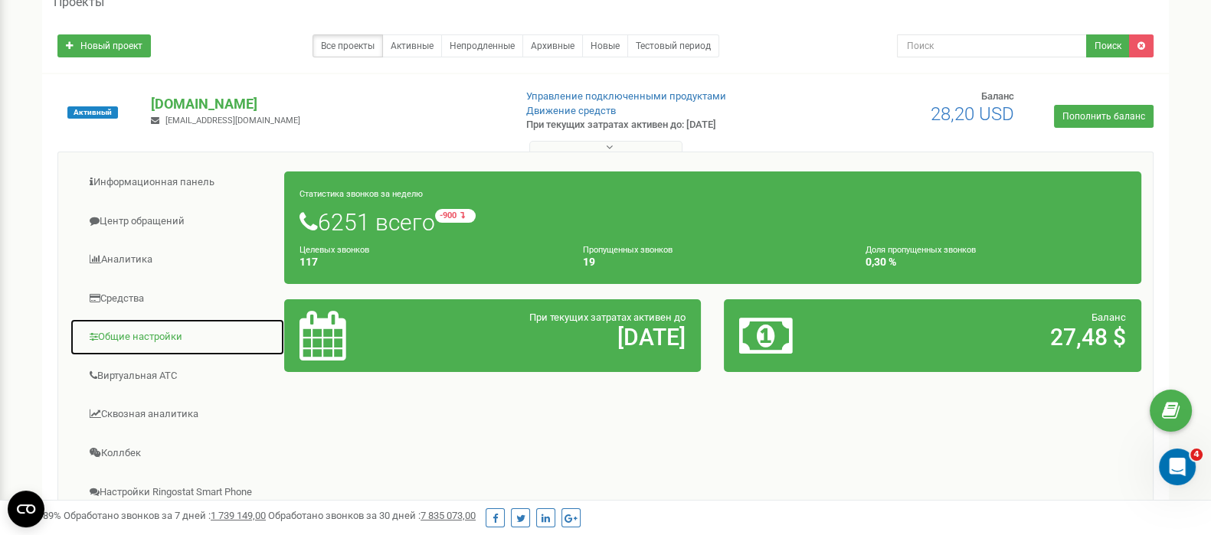
click at [128, 338] on link "Общие настройки" at bounding box center [177, 338] width 215 height 38
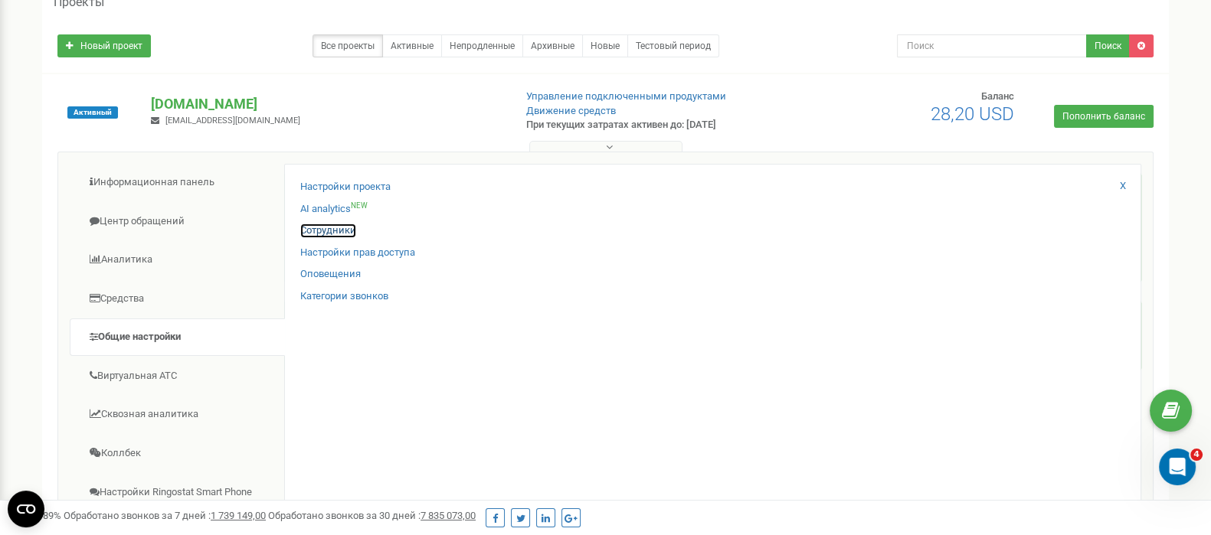
click at [322, 228] on link "Сотрудники" at bounding box center [328, 231] width 56 height 15
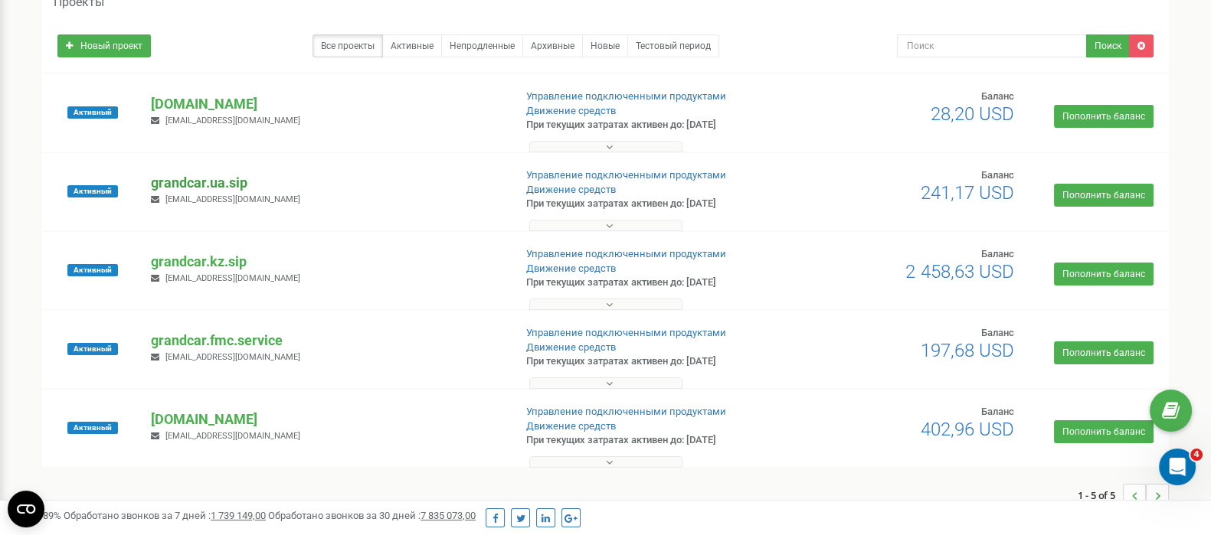
click at [188, 181] on p "grandcar.ua.sip" at bounding box center [326, 183] width 350 height 20
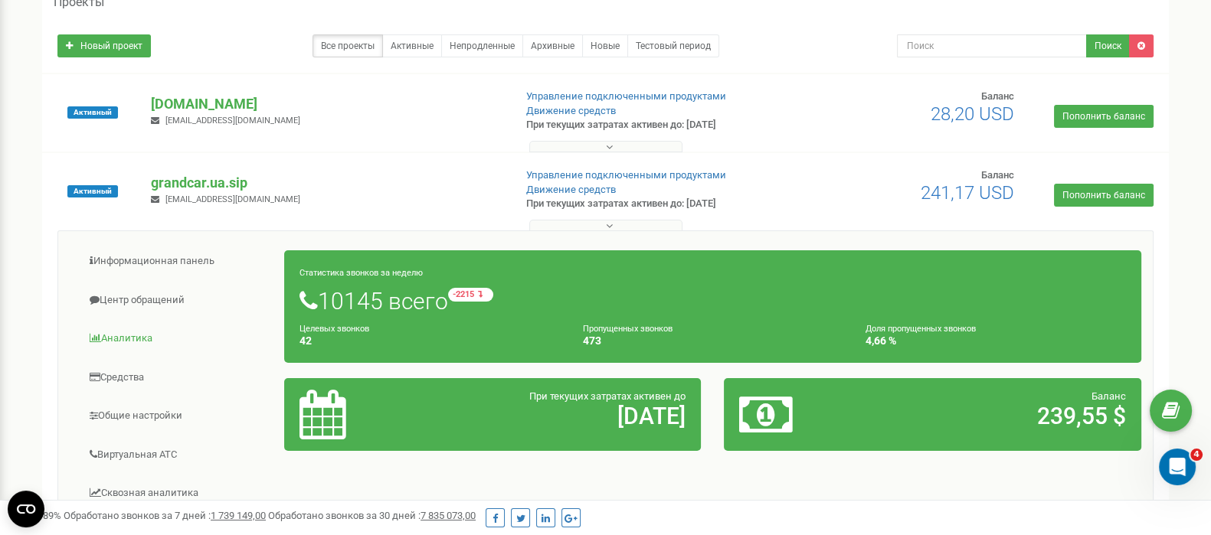
scroll to position [191, 0]
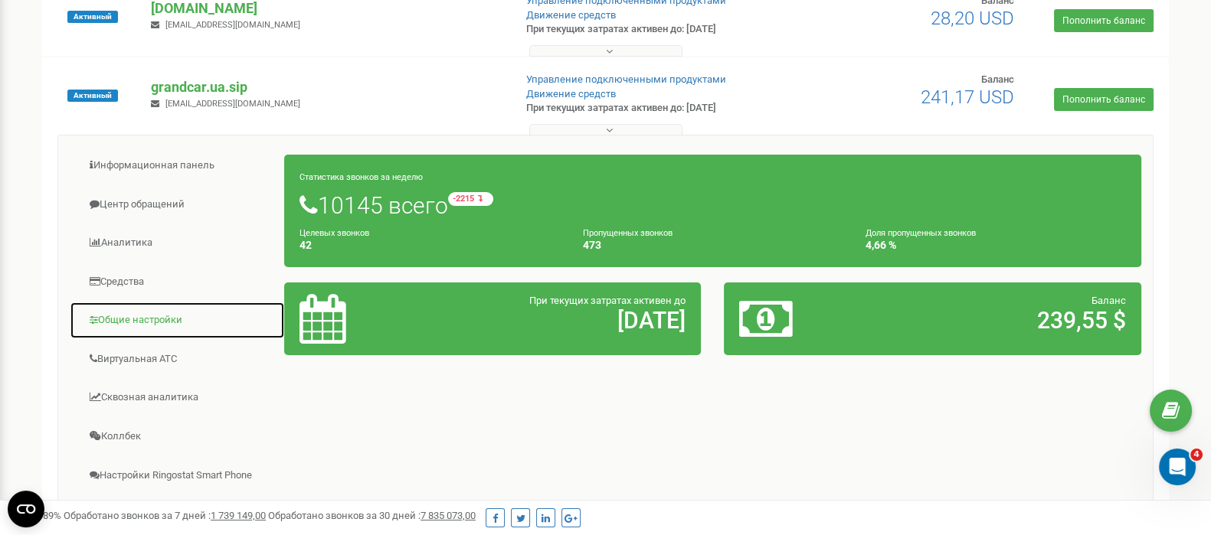
click at [155, 320] on link "Общие настройки" at bounding box center [177, 321] width 215 height 38
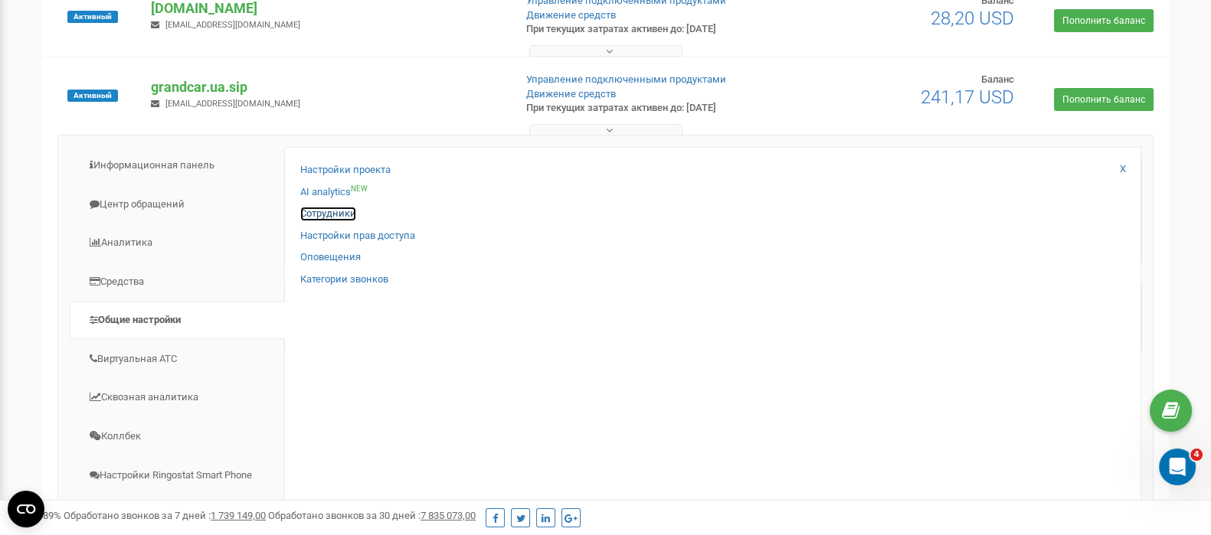
click at [334, 216] on link "Сотрудники" at bounding box center [328, 214] width 56 height 15
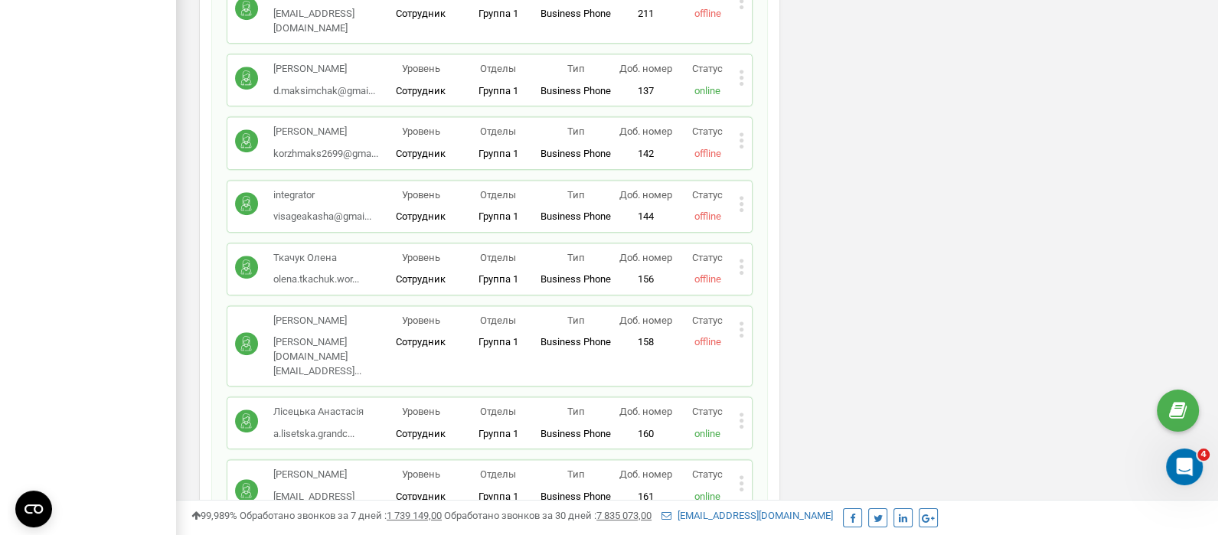
scroll to position [1149, 0]
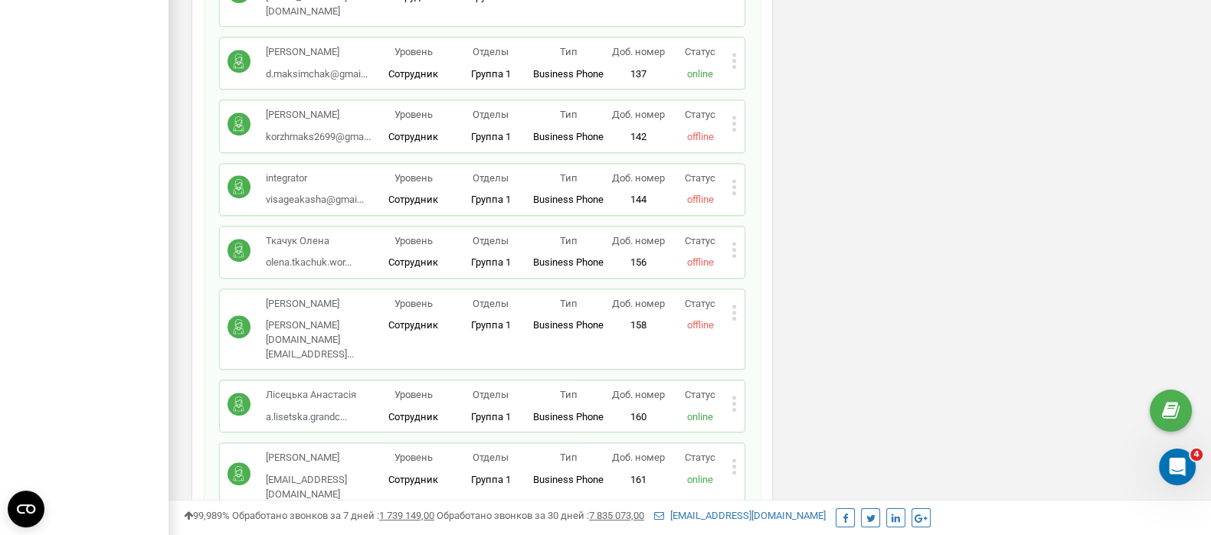
click at [734, 311] on icon at bounding box center [734, 313] width 4 height 4
click at [789, 356] on span "Удалить сотрудника" at bounding box center [803, 361] width 103 height 10
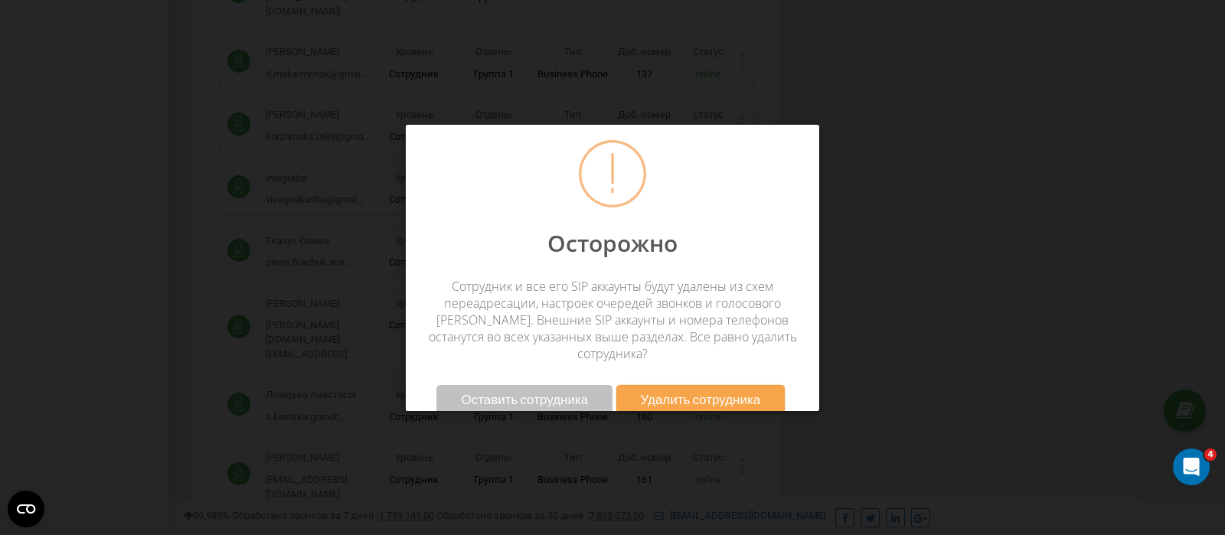
scroll to position [919, 1057]
click at [720, 391] on span "Удалить сотрудника" at bounding box center [701, 399] width 120 height 16
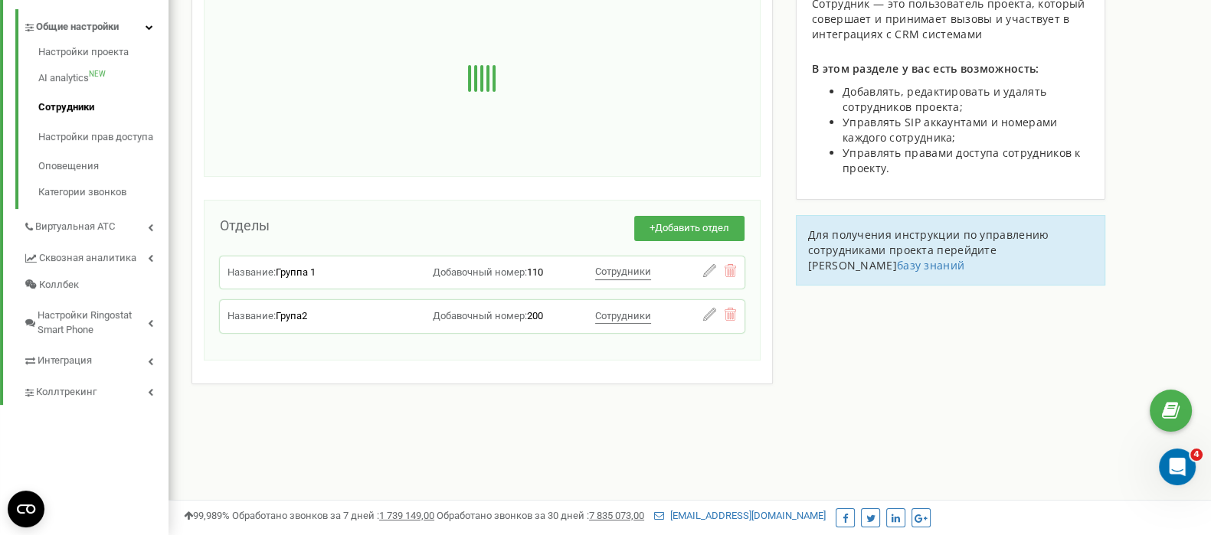
scroll to position [764801, 764678]
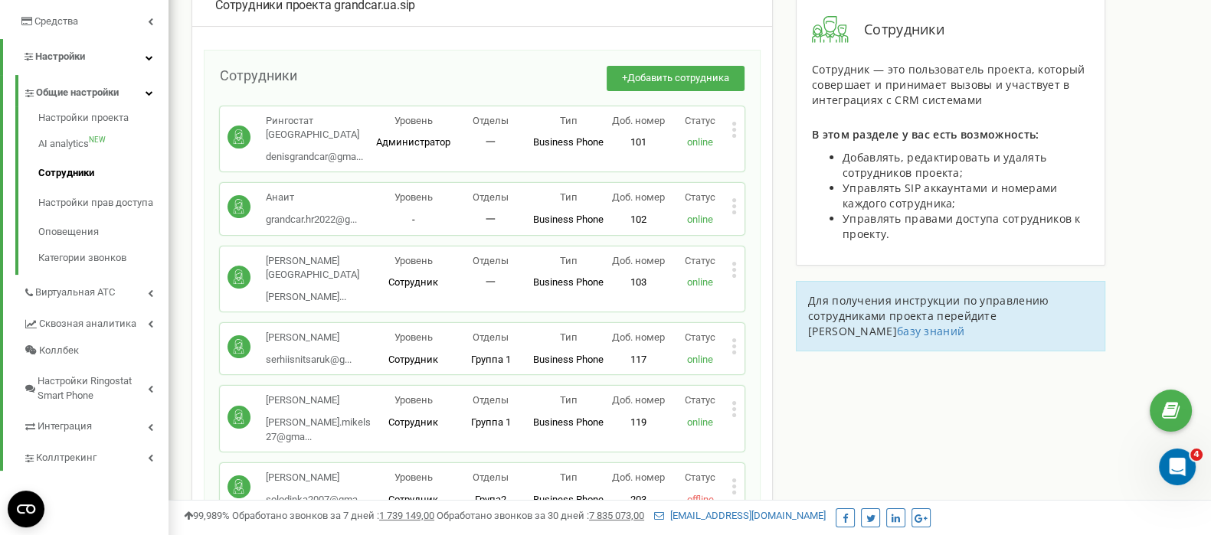
scroll to position [287, 0]
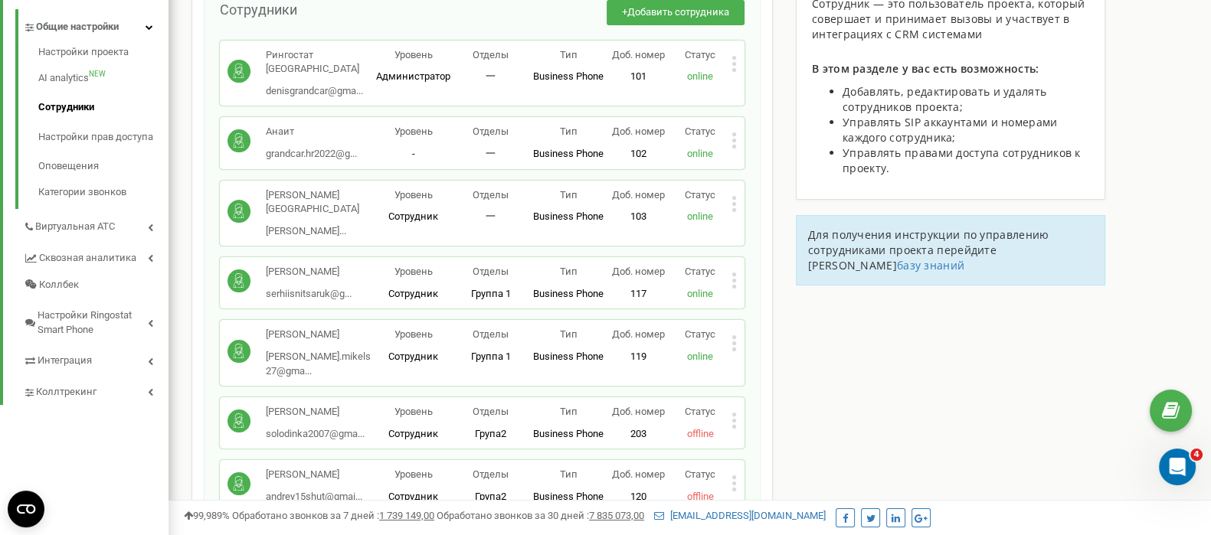
scroll to position [479, 0]
